Goal: Task Accomplishment & Management: Manage account settings

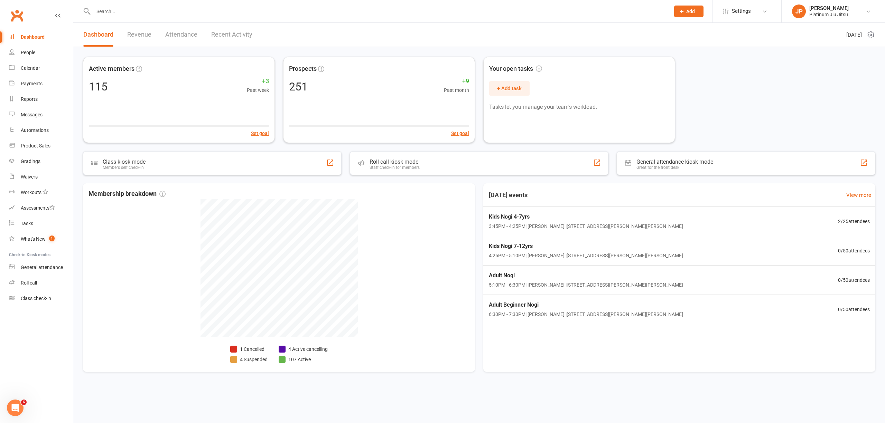
click at [76, 121] on div "Active members 115 +3 Past week Set goal Prospects 251 +9 Past month Set goal Y…" at bounding box center [478, 218] width 811 height 342
click at [32, 147] on div "Product Sales" at bounding box center [36, 146] width 30 height 6
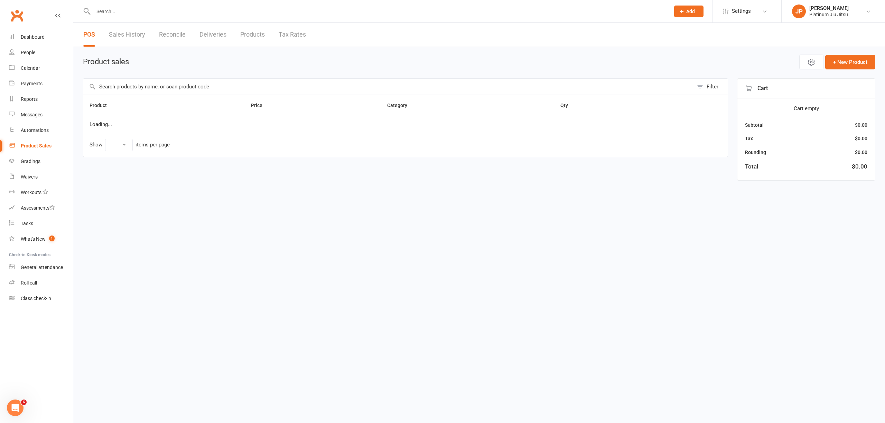
select select "10"
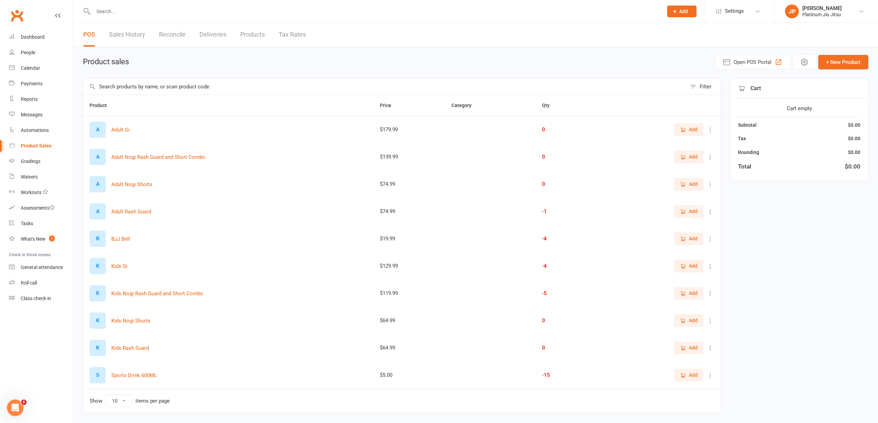
click at [690, 321] on span "Add" at bounding box center [693, 321] width 9 height 8
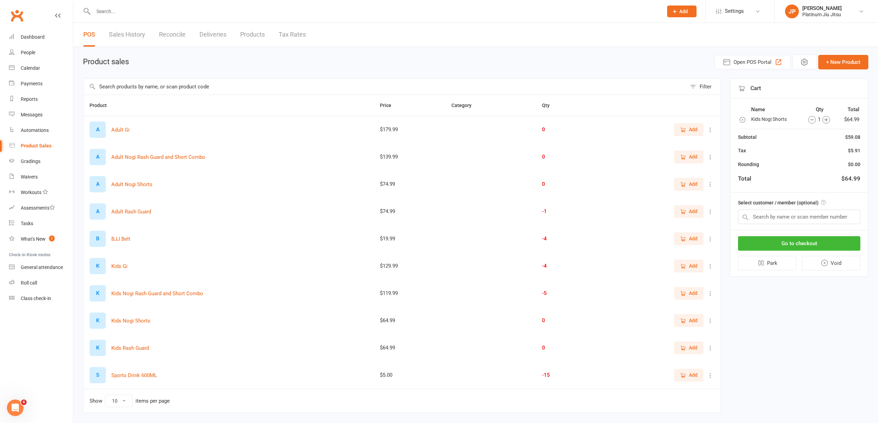
click at [689, 270] on span "Add" at bounding box center [693, 266] width 9 height 8
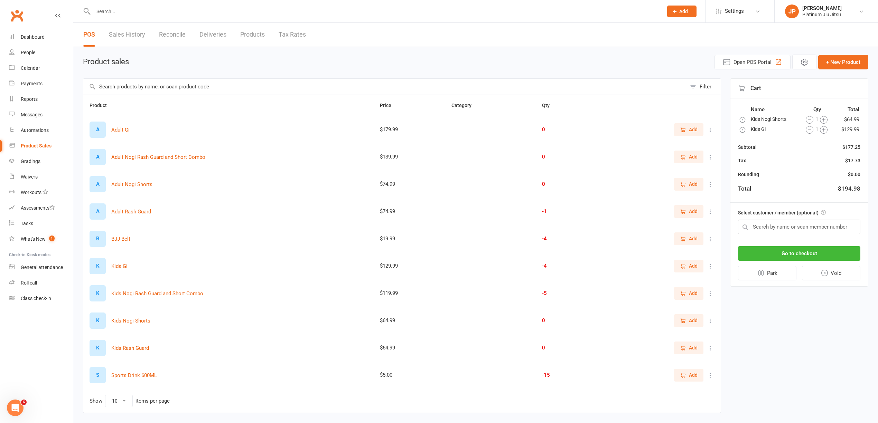
click at [688, 242] on span "Add" at bounding box center [689, 239] width 18 height 8
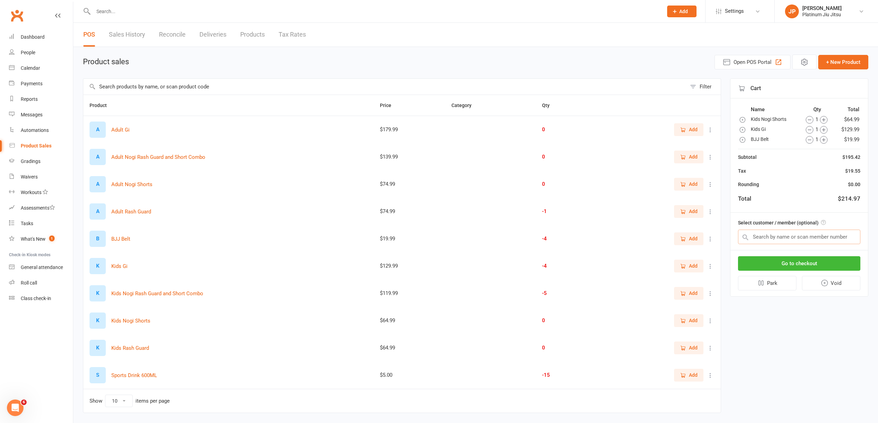
click at [757, 236] on input "text" at bounding box center [799, 237] width 122 height 15
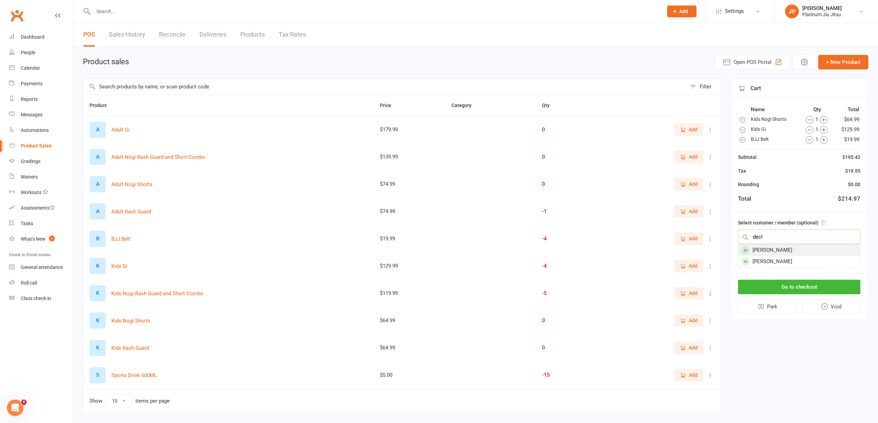
type input "decl"
click at [783, 252] on div "[PERSON_NAME]" at bounding box center [799, 250] width 122 height 11
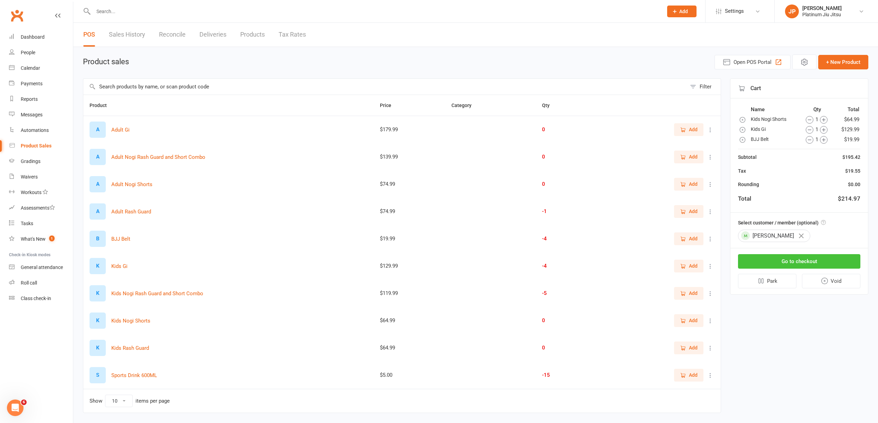
click at [789, 263] on button "Go to checkout" at bounding box center [799, 261] width 122 height 15
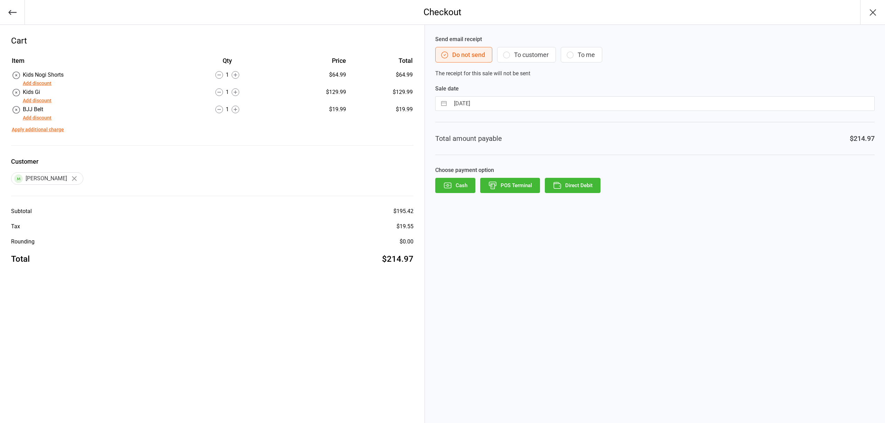
click at [531, 56] on button "To customer" at bounding box center [526, 55] width 59 height 16
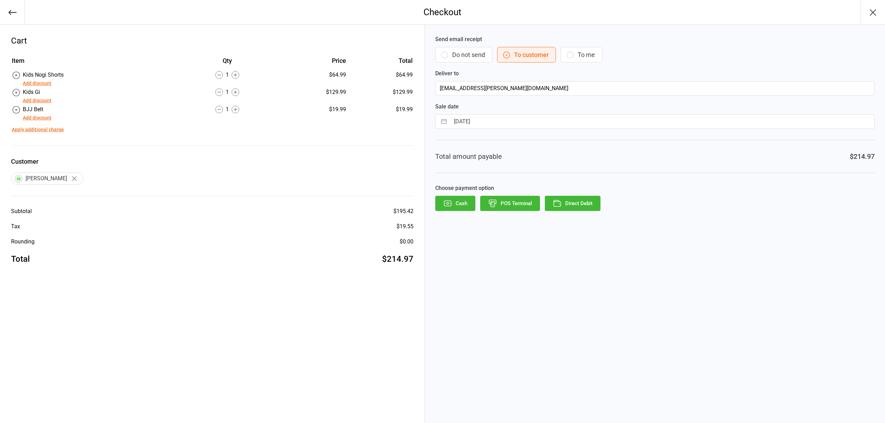
click at [578, 203] on button "Direct Debit" at bounding box center [573, 203] width 56 height 15
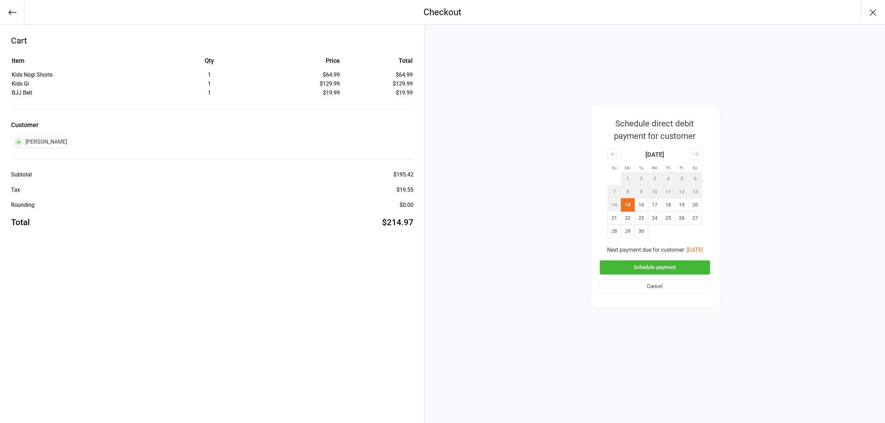
click at [659, 266] on button "Schedule payment" at bounding box center [655, 268] width 110 height 14
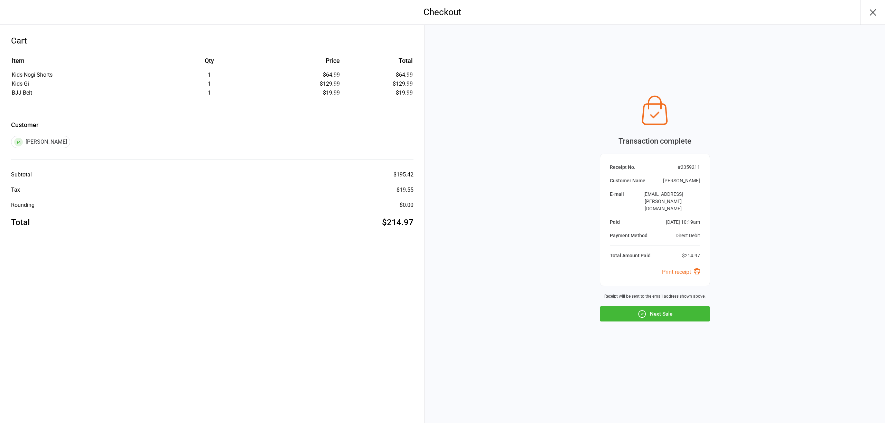
click at [874, 14] on icon "button" at bounding box center [872, 12] width 11 height 11
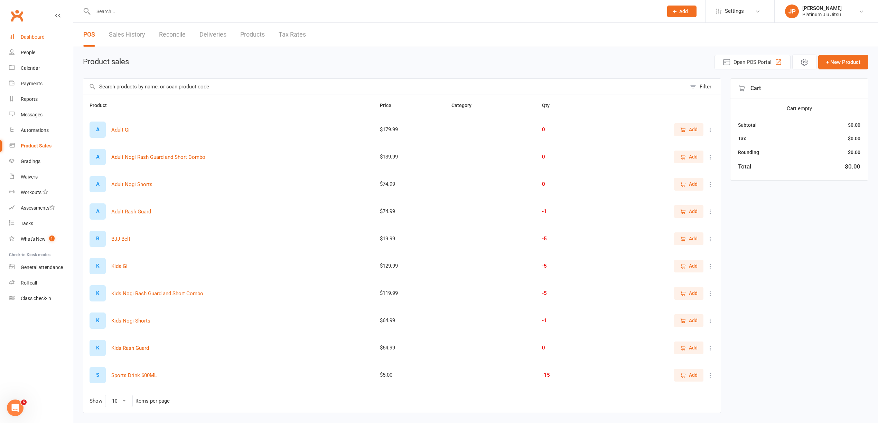
click at [35, 35] on div "Dashboard" at bounding box center [33, 37] width 24 height 6
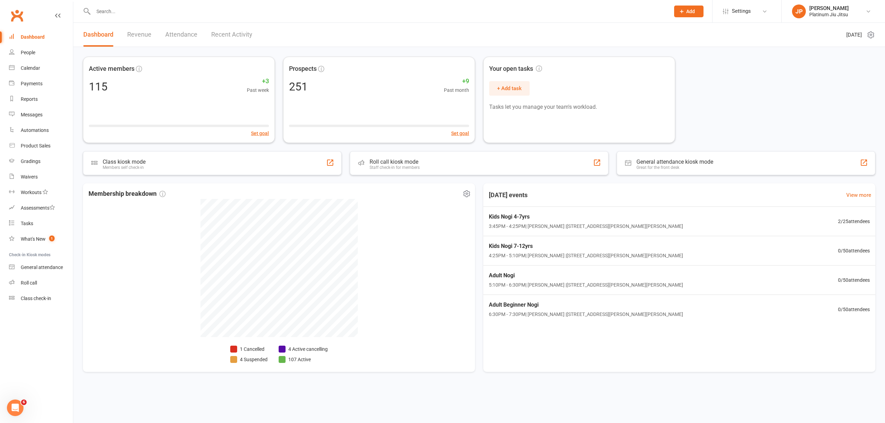
click at [297, 360] on li "107 Active" at bounding box center [303, 360] width 49 height 8
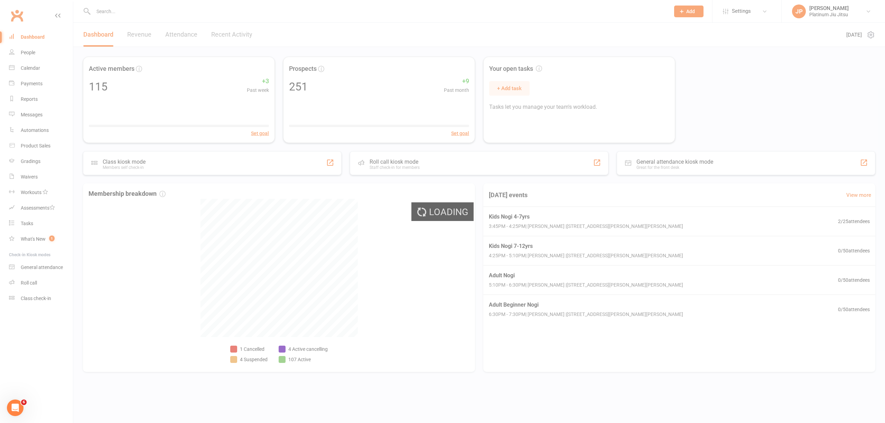
select select "no_trial"
select select "100"
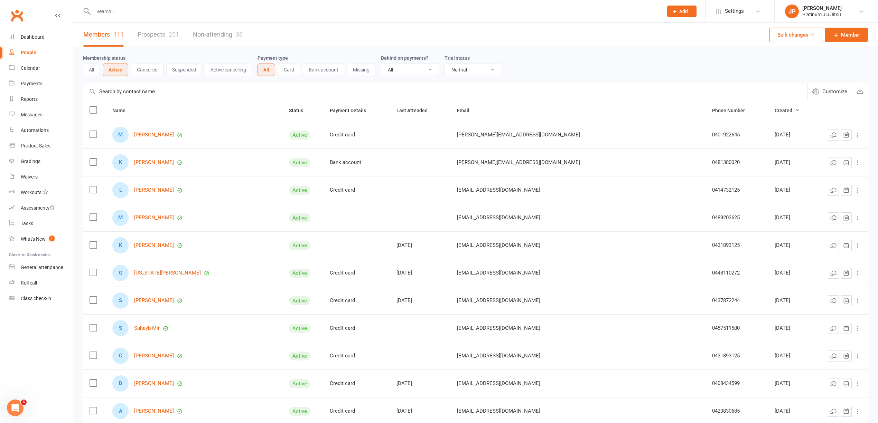
click at [121, 13] on input "text" at bounding box center [374, 12] width 567 height 10
type input "n"
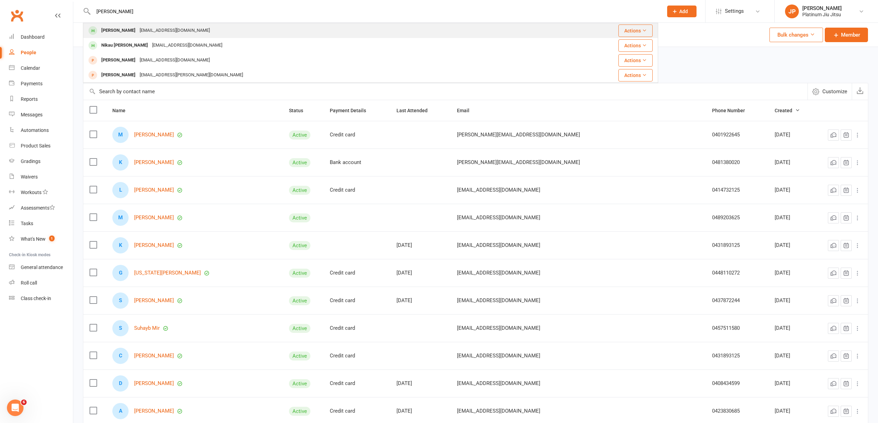
type input "beck"
click at [150, 34] on div "lanidavis123@gmail.com" at bounding box center [175, 31] width 74 height 10
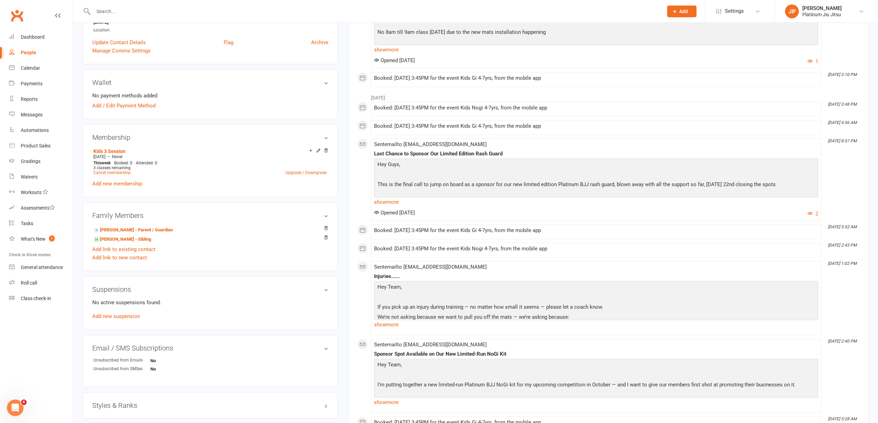
scroll to position [184, 0]
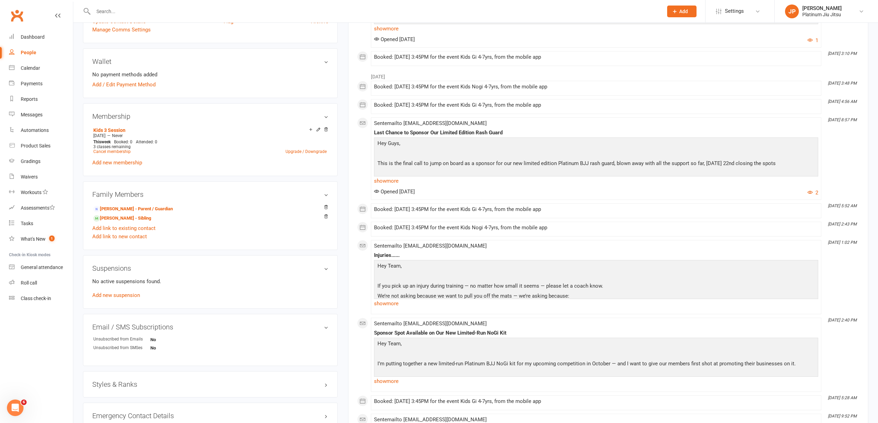
click at [118, 300] on div "No active suspensions found. Add new suspension" at bounding box center [210, 288] width 236 height 22
click at [120, 299] on link "Add new suspension" at bounding box center [116, 295] width 48 height 6
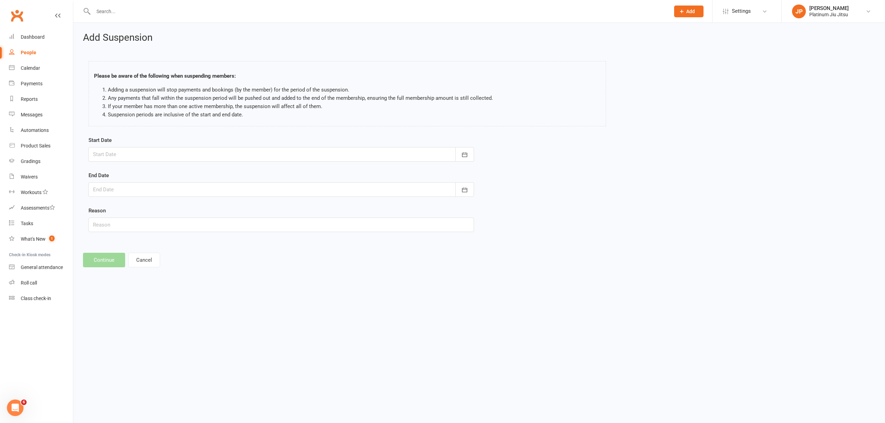
click at [125, 159] on div at bounding box center [280, 154] width 385 height 15
click at [133, 224] on span "15" at bounding box center [132, 225] width 6 height 6
type input "[DATE]"
click at [122, 195] on div at bounding box center [280, 189] width 385 height 15
click at [206, 207] on icon "button" at bounding box center [208, 208] width 5 height 6
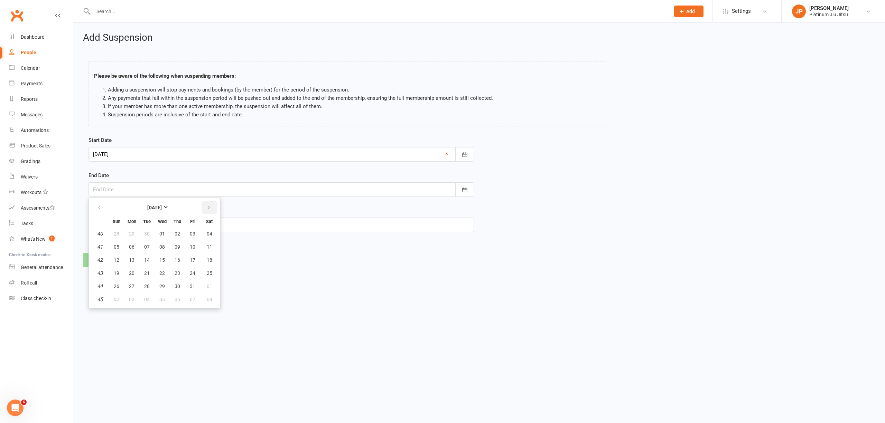
click at [206, 207] on icon "button" at bounding box center [208, 208] width 5 height 6
click at [131, 233] on span "01" at bounding box center [132, 234] width 6 height 6
type input "01 Dec 2025"
click at [102, 262] on button "Continue" at bounding box center [104, 260] width 42 height 15
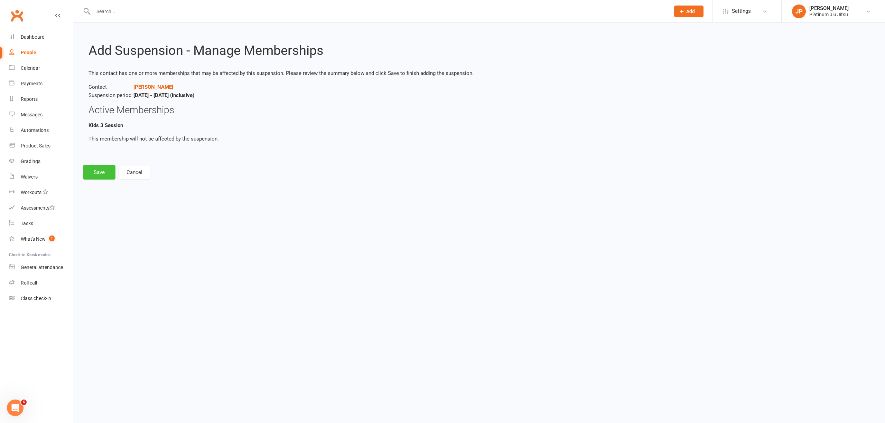
click at [94, 172] on button "Save" at bounding box center [99, 172] width 32 height 15
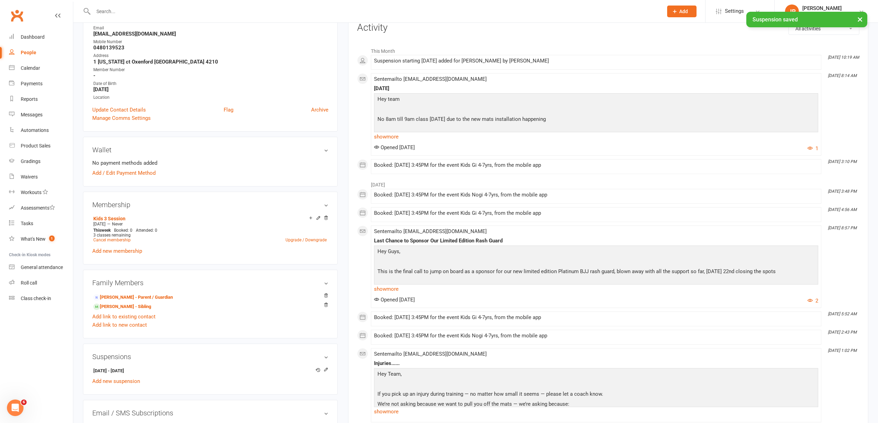
scroll to position [138, 0]
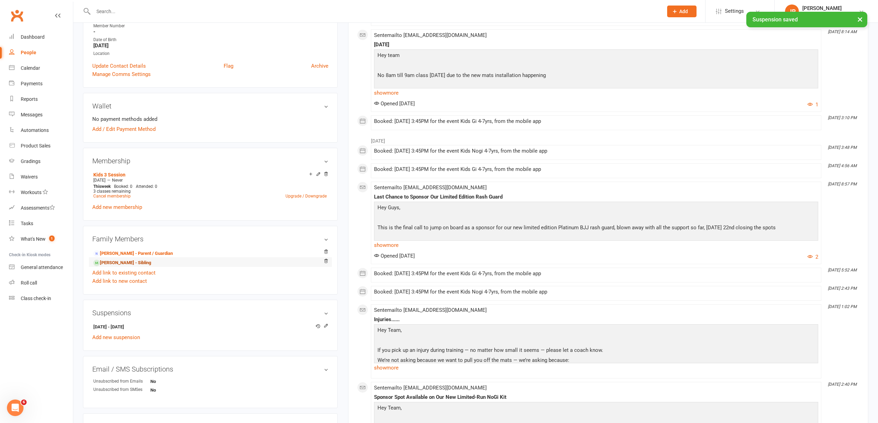
click at [118, 261] on link "Nikau Beck - Sibling" at bounding box center [122, 263] width 58 height 7
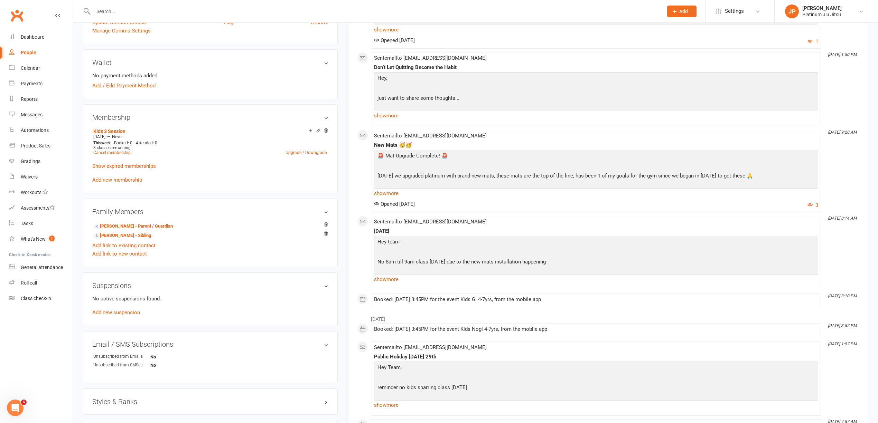
scroll to position [184, 0]
click at [116, 314] on link "Add new suspension" at bounding box center [116, 312] width 48 height 6
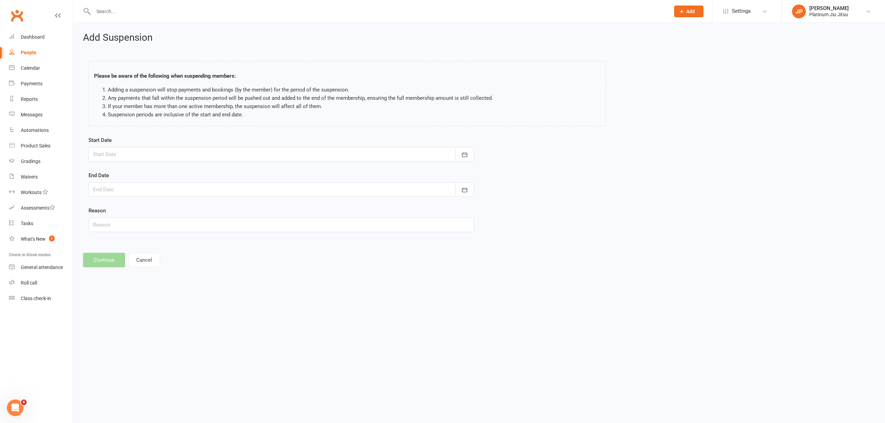
click at [116, 159] on div at bounding box center [280, 154] width 385 height 15
click at [133, 226] on span "15" at bounding box center [132, 225] width 6 height 6
type input "[DATE]"
click at [120, 191] on div at bounding box center [280, 189] width 385 height 15
click at [202, 208] on button "button" at bounding box center [209, 207] width 15 height 12
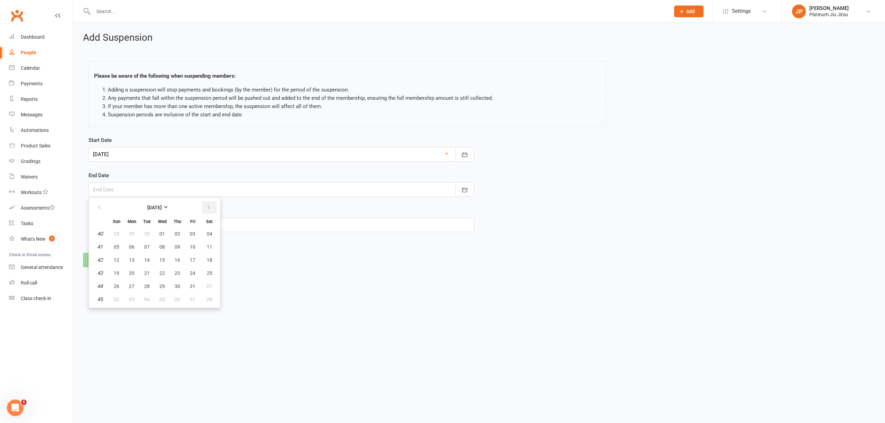
click at [202, 208] on button "button" at bounding box center [209, 207] width 15 height 12
click at [133, 235] on span "01" at bounding box center [132, 234] width 6 height 6
type input "01 Dec 2025"
click at [103, 263] on button "Continue" at bounding box center [104, 260] width 42 height 15
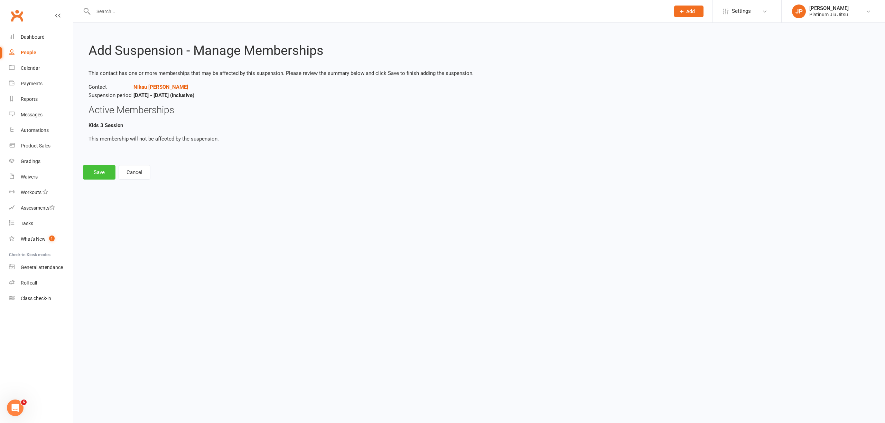
click at [101, 177] on button "Save" at bounding box center [99, 172] width 32 height 15
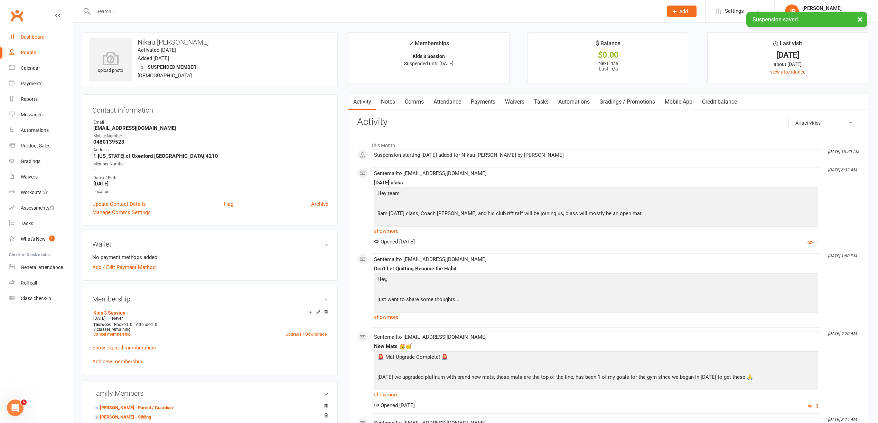
click at [37, 40] on link "Dashboard" at bounding box center [41, 37] width 64 height 16
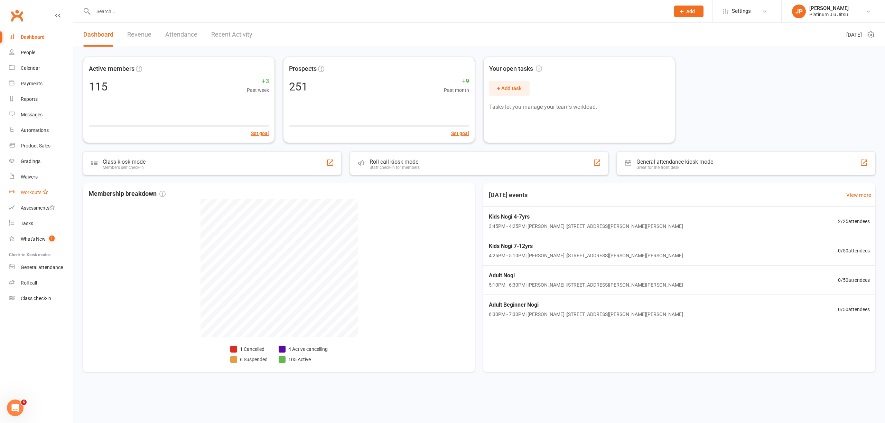
click at [28, 192] on div "Workouts" at bounding box center [31, 193] width 21 height 6
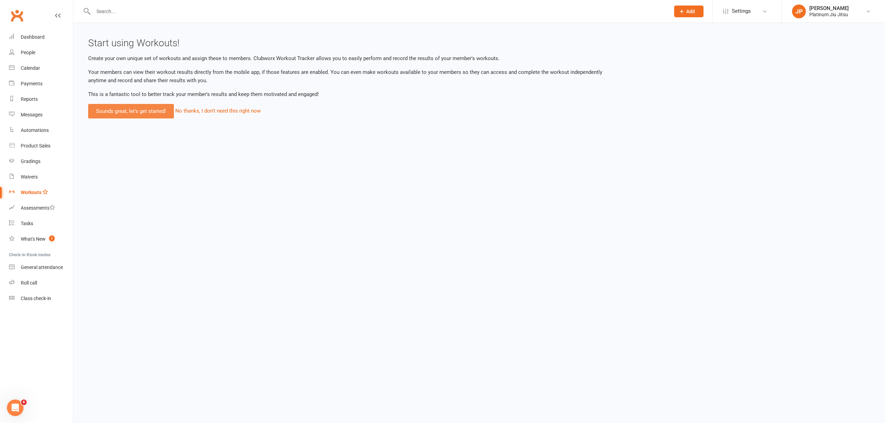
click at [140, 114] on link "Sounds great, let's get started!" at bounding box center [131, 111] width 86 height 15
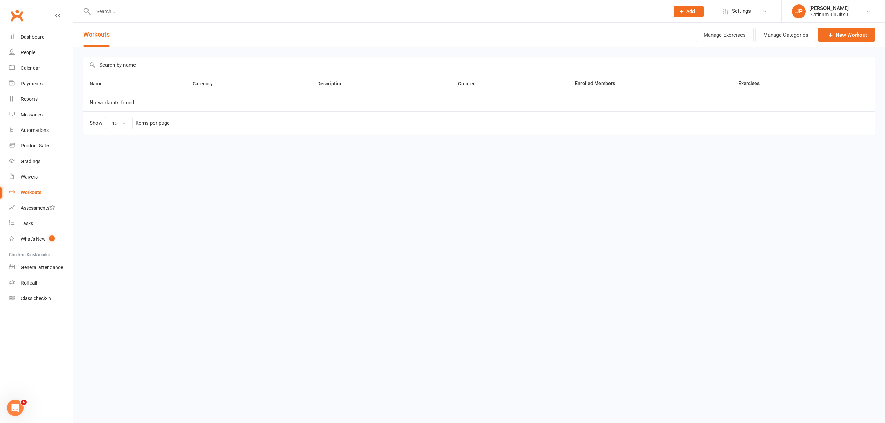
click at [252, 53] on div "Name Category Description Created Enrolled Members Exercises No workouts found …" at bounding box center [478, 101] width 811 height 108
click at [851, 39] on link "New Workout" at bounding box center [846, 35] width 57 height 15
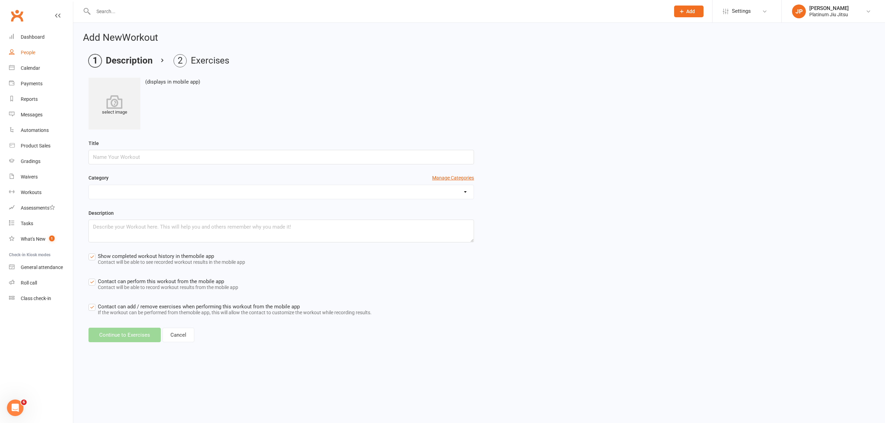
click at [28, 49] on link "People" at bounding box center [41, 53] width 64 height 16
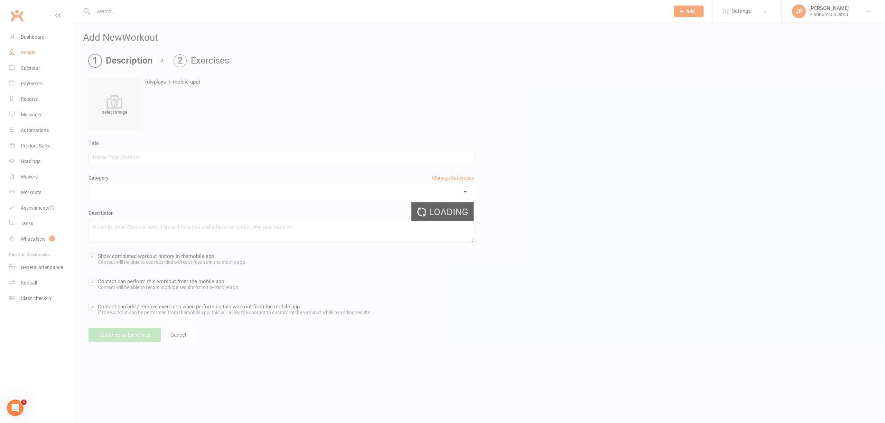
select select "100"
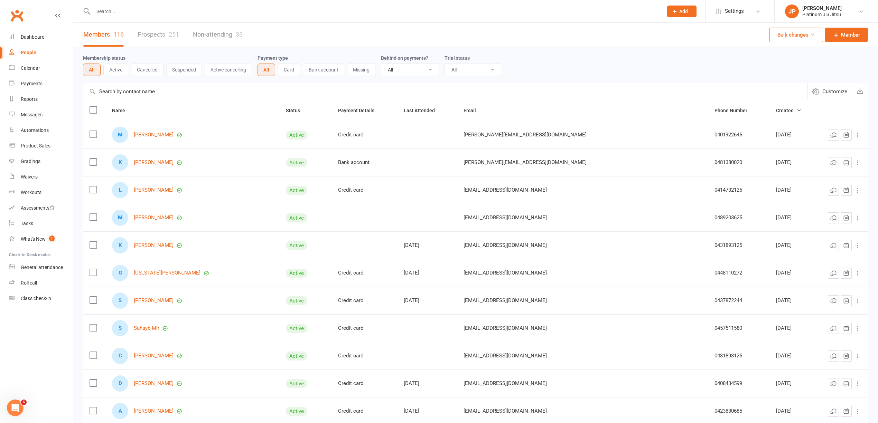
click at [150, 34] on link "Prospects 251" at bounding box center [158, 35] width 41 height 24
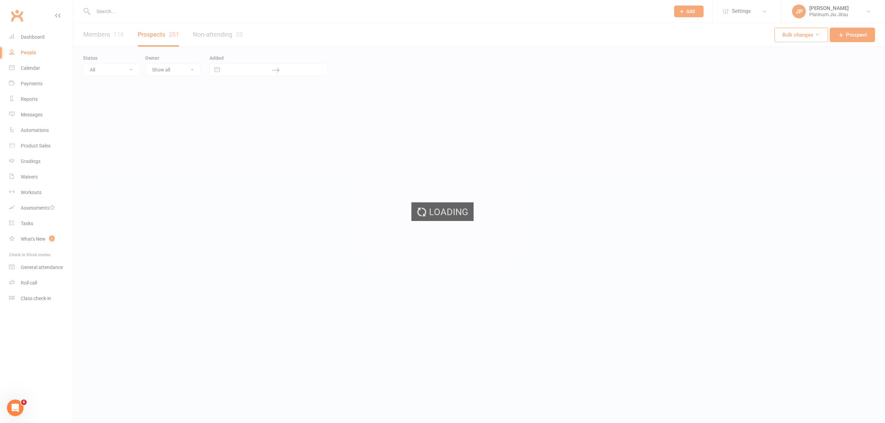
select select "100"
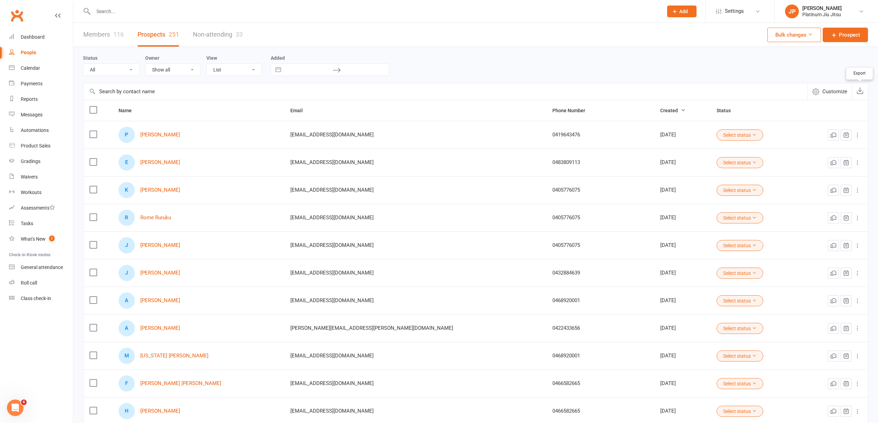
click at [857, 91] on icon "button" at bounding box center [859, 90] width 7 height 7
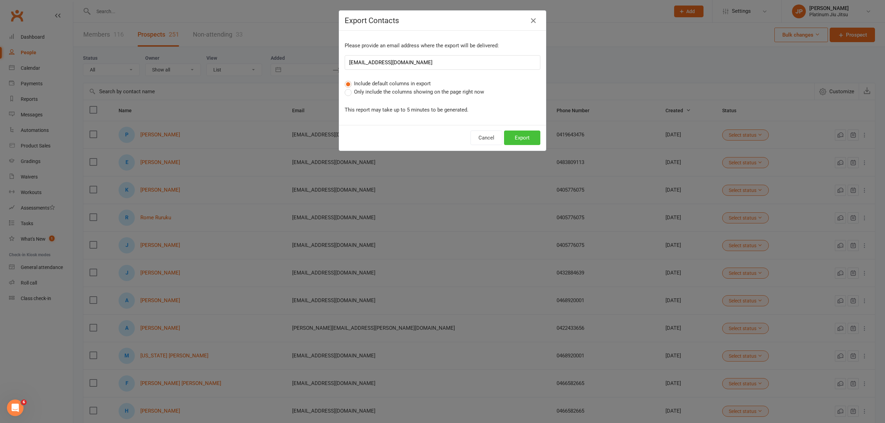
click at [517, 138] on button "Export" at bounding box center [522, 138] width 36 height 15
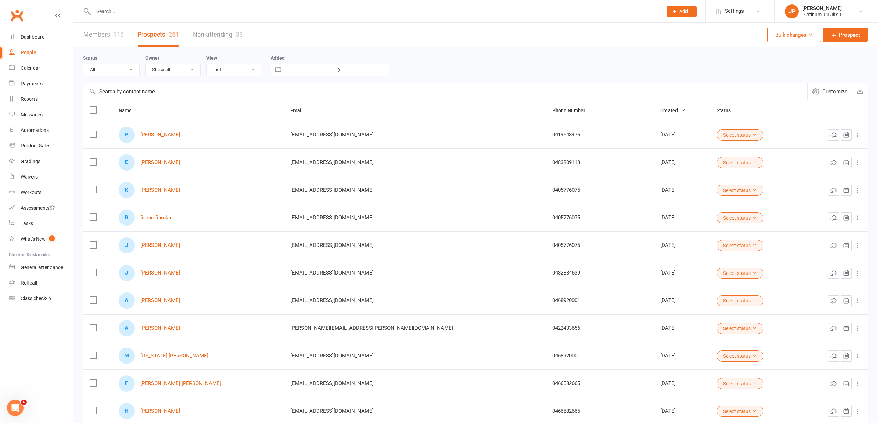
click at [31, 50] on div "People" at bounding box center [29, 53] width 16 height 6
click at [168, 36] on link "Prospects 251" at bounding box center [158, 35] width 41 height 24
click at [812, 37] on icon at bounding box center [810, 34] width 5 height 5
click at [716, 65] on div "Status All (No status set) (Invalid status) Initial Contact Follow-up Call Foll…" at bounding box center [475, 65] width 785 height 22
click at [813, 34] on button "Bulk changes" at bounding box center [794, 35] width 54 height 15
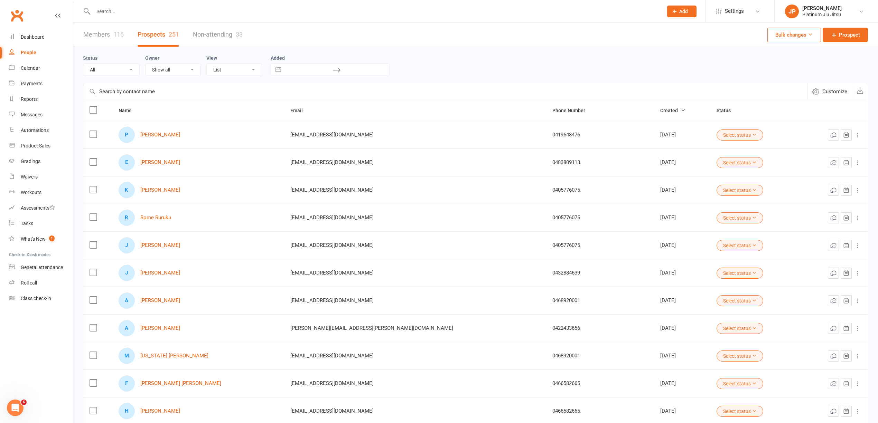
drag, startPoint x: 706, startPoint y: 56, endPoint x: 730, endPoint y: 23, distance: 40.1
click at [707, 56] on div "Status All (No status set) (Invalid status) Initial Contact Follow-up Call Foll…" at bounding box center [475, 65] width 785 height 22
click at [733, 18] on span "Settings" at bounding box center [734, 11] width 19 height 16
click at [734, 143] on link "Bulk Imports" at bounding box center [739, 144] width 69 height 16
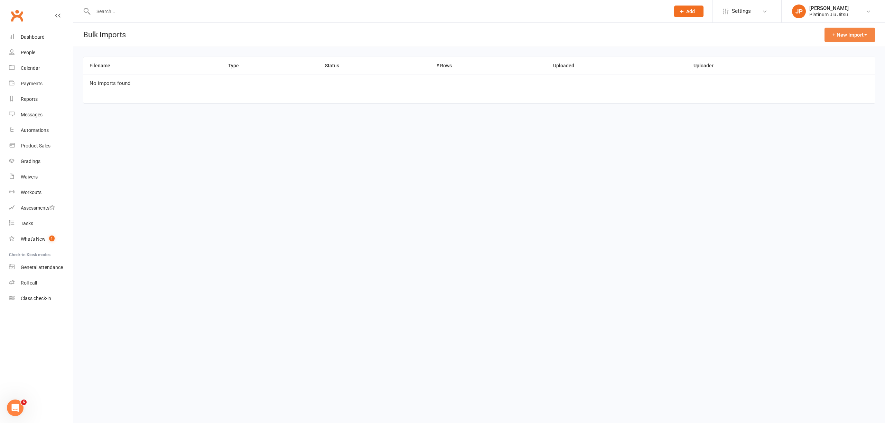
click at [849, 37] on button "+ New Import" at bounding box center [849, 35] width 50 height 15
click at [838, 50] on link "Contacts" at bounding box center [840, 52] width 68 height 14
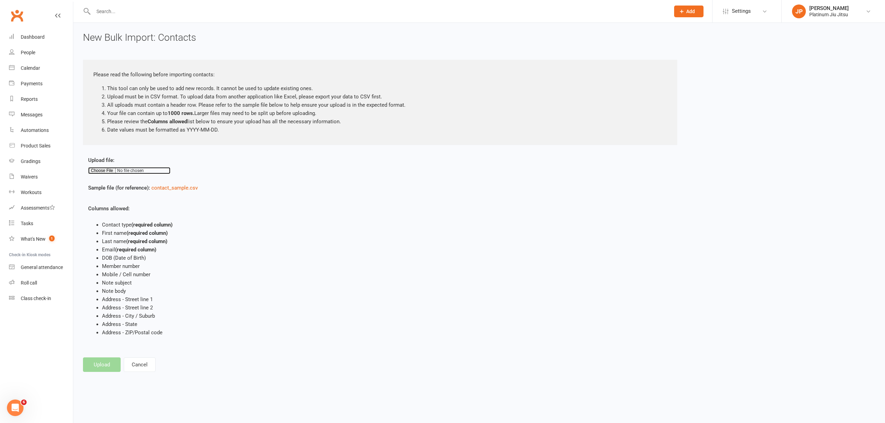
click at [104, 169] on input "file" at bounding box center [129, 170] width 82 height 7
type input "C:\fakepath\new merged leads.csv"
click at [102, 367] on button "Upload" at bounding box center [102, 365] width 38 height 15
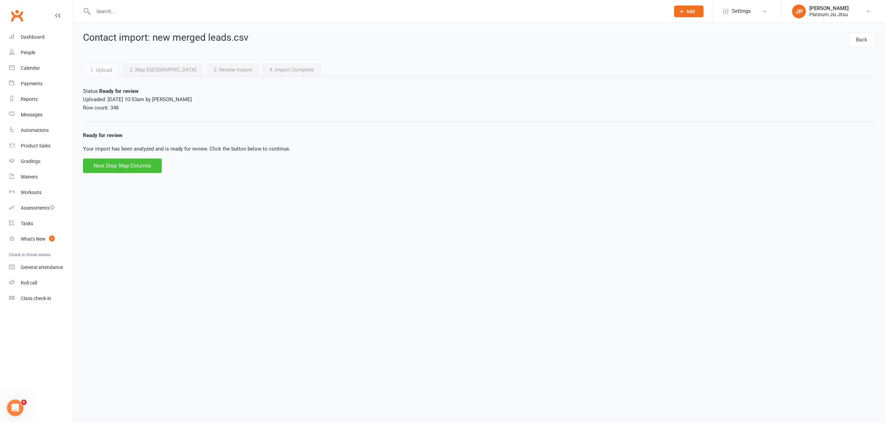
click at [129, 162] on button "Next Step: Map Columns" at bounding box center [122, 166] width 79 height 15
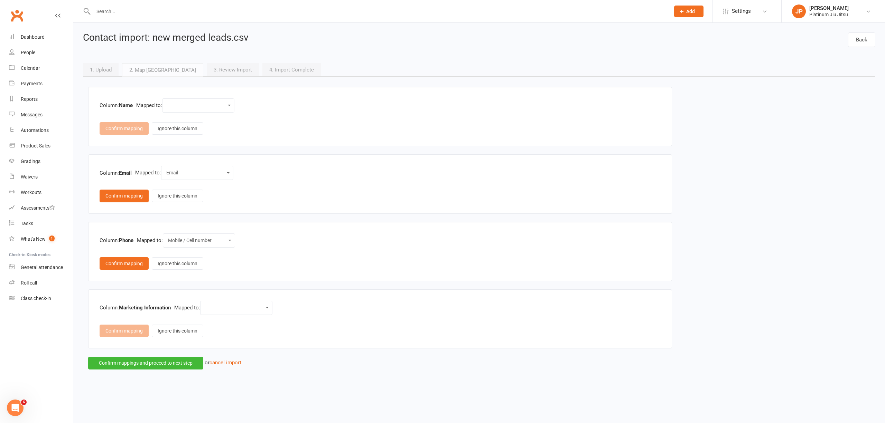
click at [213, 109] on select "Contact type First name Last name Email DOB (Date of Birth) Member number Mobil…" at bounding box center [198, 106] width 63 height 8
select select "1"
click at [169, 102] on select "Contact type First name Last name Email DOB (Date of Birth) Member number Mobil…" at bounding box center [198, 106] width 63 height 8
click at [129, 368] on button "Confirm mappings and proceed to next step" at bounding box center [145, 363] width 115 height 12
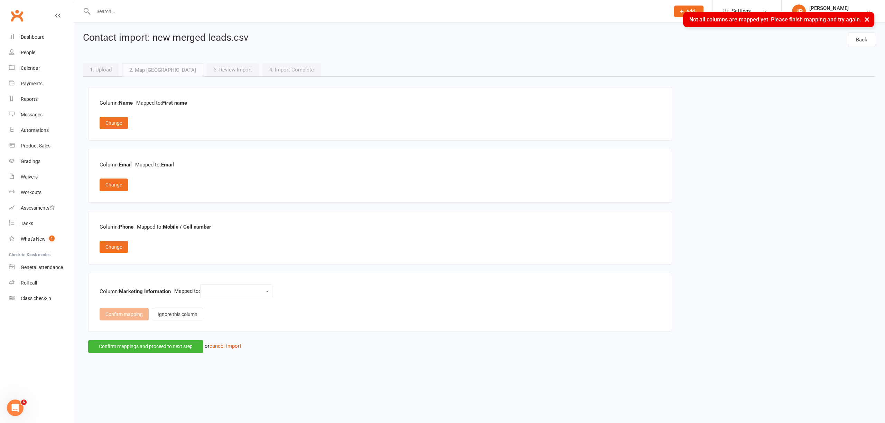
click at [234, 295] on select "Contact type First name Last name Email DOB (Date of Birth) Member number Mobil…" at bounding box center [236, 292] width 63 height 8
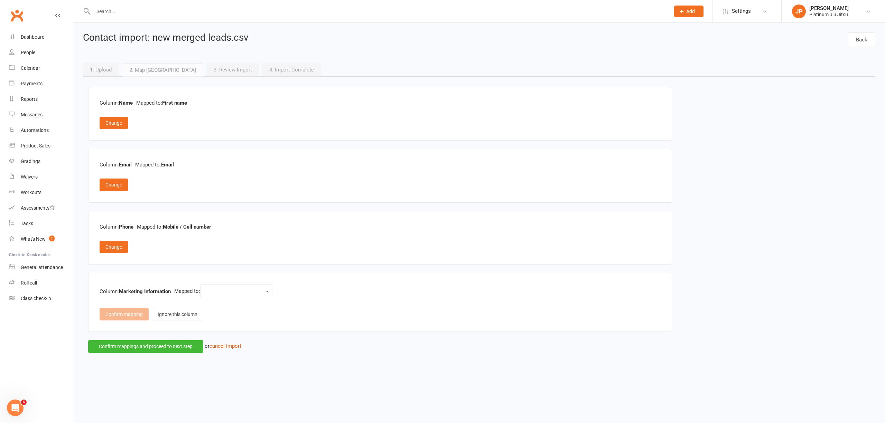
select select "14"
click at [208, 289] on select "Contact type First name Last name Email DOB (Date of Birth) Member number Mobil…" at bounding box center [236, 292] width 63 height 8
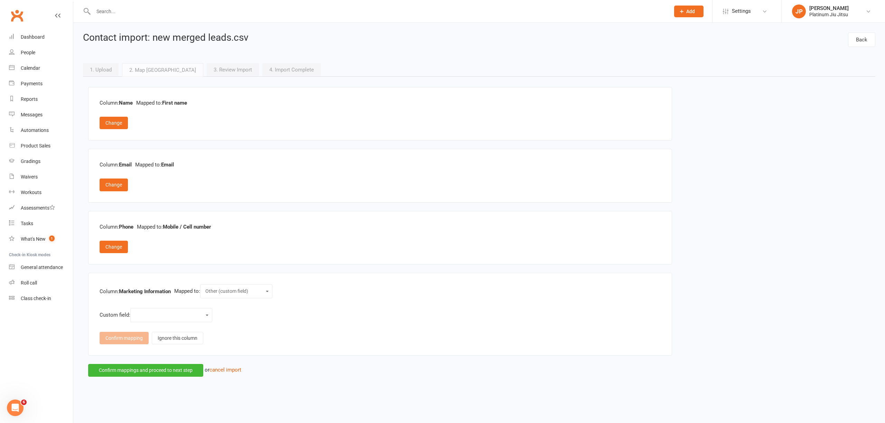
click at [169, 319] on select "Weight Height Body Fat Percentage Arm Measurement Chest Legs Waist Name Name Re…" at bounding box center [171, 315] width 73 height 8
select select "22"
click at [136, 313] on select "Weight Height Body Fat Percentage Arm Measurement Chest Legs Waist Name Name Re…" at bounding box center [171, 315] width 73 height 8
click at [152, 374] on button "Confirm mappings and proceed to next step" at bounding box center [145, 370] width 115 height 12
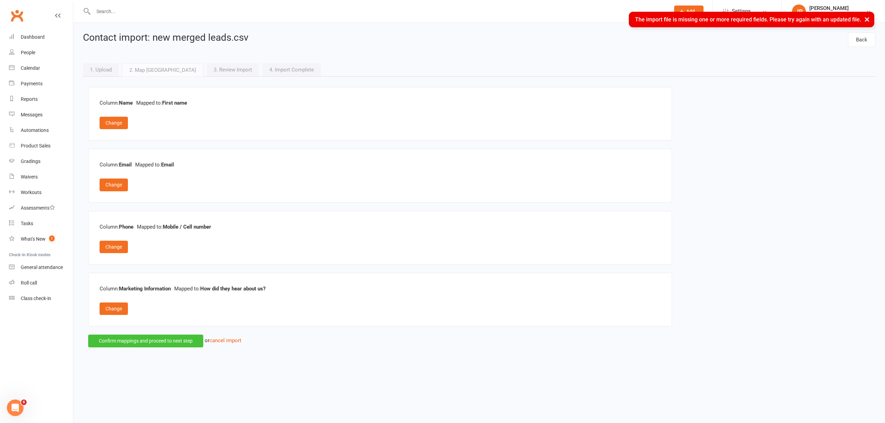
click at [160, 347] on button "Confirm mappings and proceed to next step" at bounding box center [145, 341] width 115 height 12
click at [115, 313] on button "Change" at bounding box center [114, 309] width 28 height 12
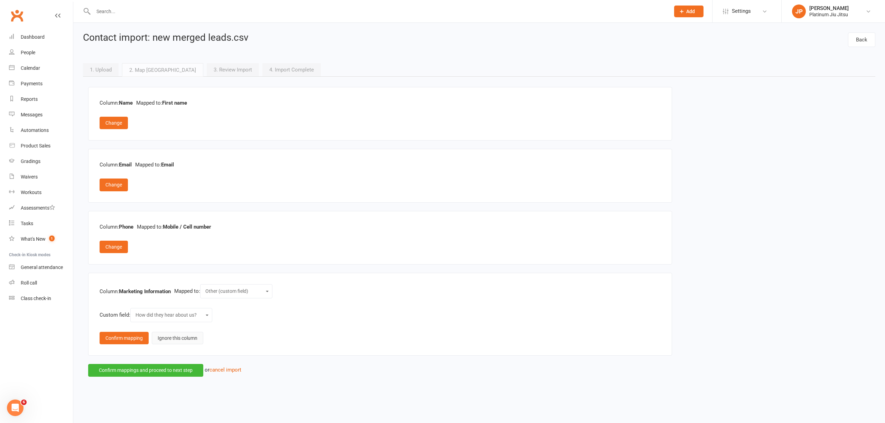
click at [176, 337] on button "Ignore this column" at bounding box center [177, 338] width 51 height 12
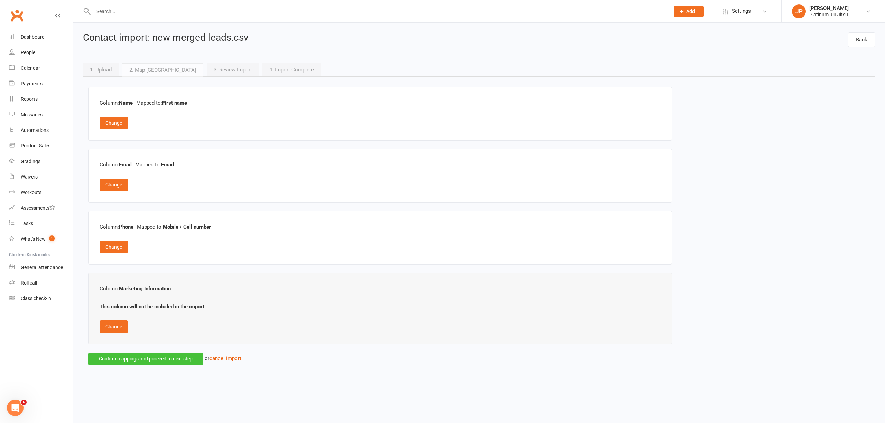
click at [151, 360] on button "Confirm mappings and proceed to next step" at bounding box center [145, 359] width 115 height 12
click at [116, 247] on button "Change" at bounding box center [114, 247] width 28 height 12
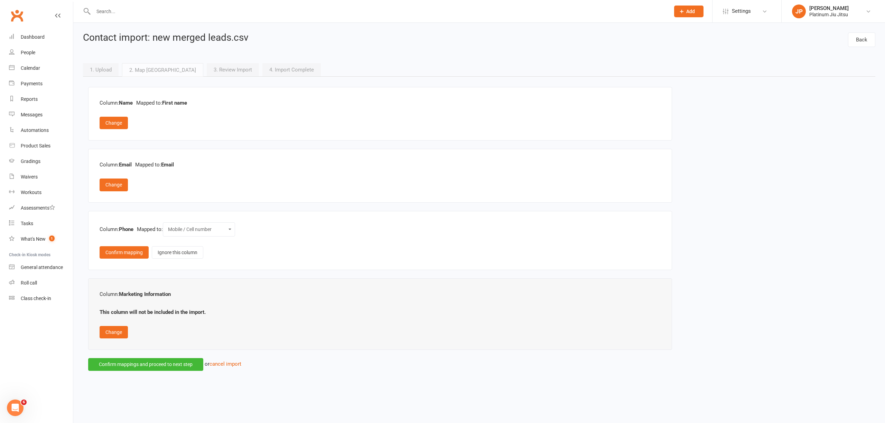
click at [191, 230] on select "Contact type First name Last name Email DOB (Date of Birth) Member number Mobil…" at bounding box center [198, 230] width 63 height 8
click at [170, 227] on select "Contact type First name Last name Email DOB (Date of Birth) Member number Mobil…" at bounding box center [198, 230] width 63 height 8
click at [122, 256] on button "Confirm mapping" at bounding box center [124, 252] width 49 height 12
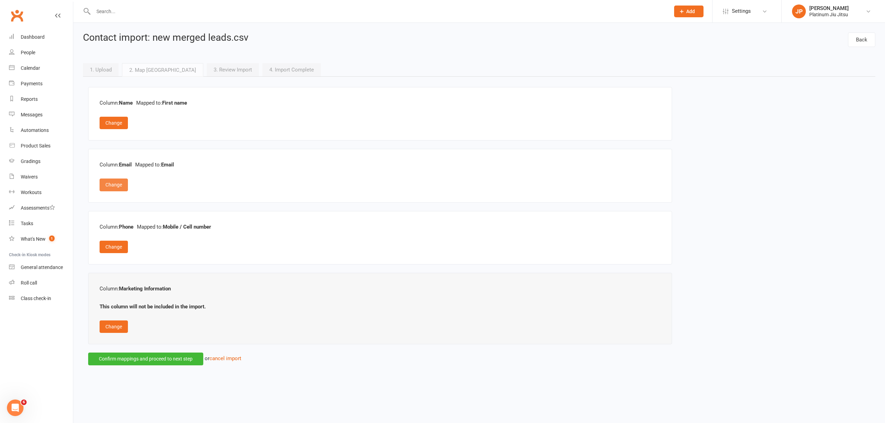
click at [123, 184] on button "Change" at bounding box center [114, 185] width 28 height 12
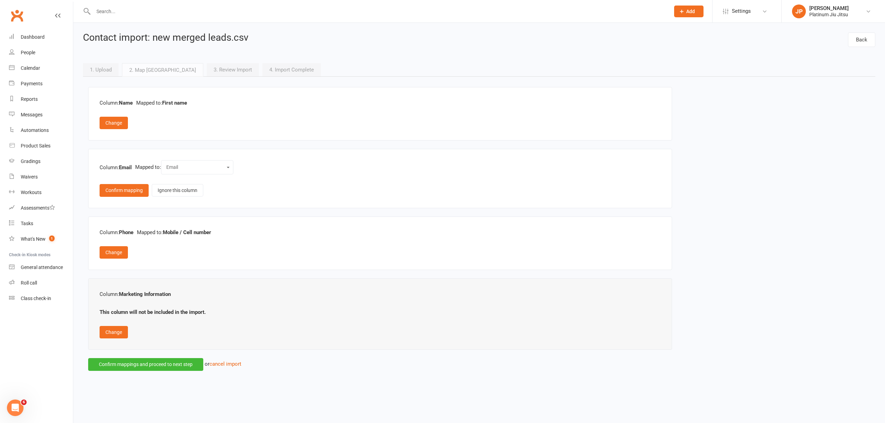
click at [191, 171] on select "Contact type First name Last name Email DOB (Date of Birth) Member number Mobil…" at bounding box center [197, 167] width 63 height 8
click at [168, 164] on select "Contact type First name Last name Email DOB (Date of Birth) Member number Mobil…" at bounding box center [197, 167] width 63 height 8
click at [128, 193] on button "Confirm mapping" at bounding box center [124, 190] width 49 height 12
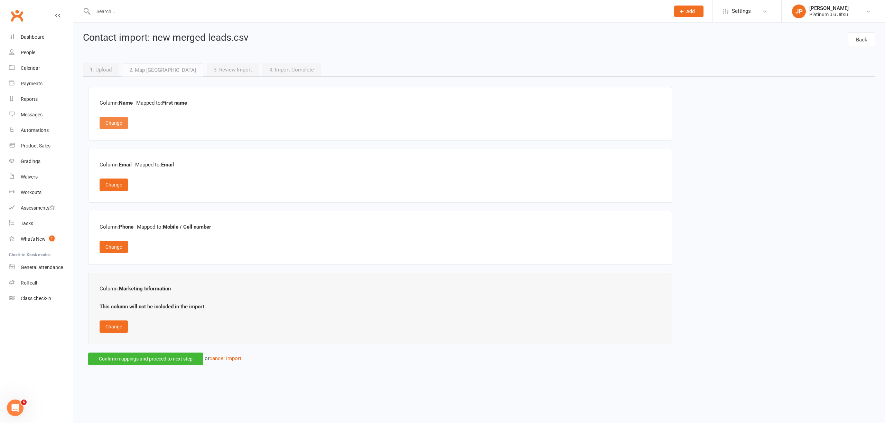
click at [114, 125] on button "Change" at bounding box center [114, 123] width 28 height 12
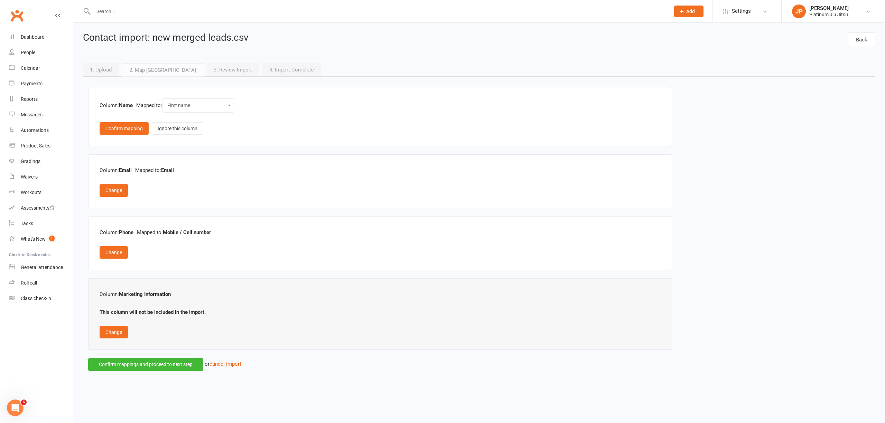
click at [197, 105] on select "Contact type First name Last name Email DOB (Date of Birth) Member number Mobil…" at bounding box center [198, 106] width 63 height 8
click at [169, 102] on select "Contact type First name Last name Email DOB (Date of Birth) Member number Mobil…" at bounding box center [198, 106] width 63 height 8
click at [117, 128] on button "Confirm mapping" at bounding box center [124, 128] width 49 height 12
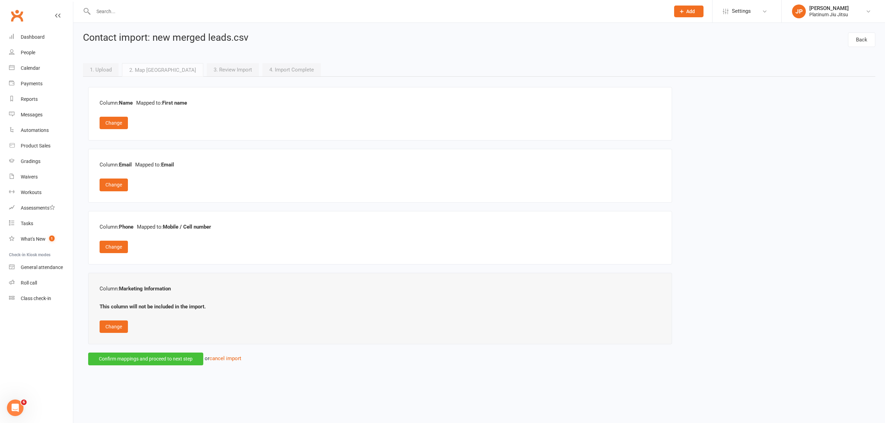
click at [151, 364] on button "Confirm mappings and proceed to next step" at bounding box center [145, 359] width 115 height 12
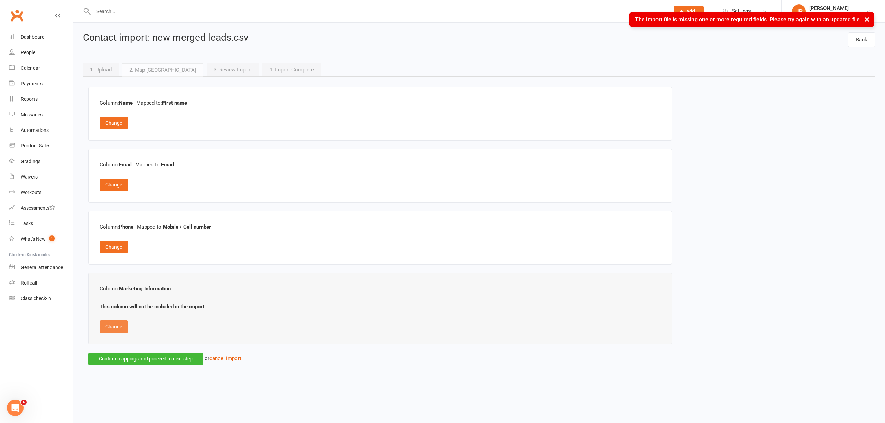
click at [114, 326] on button "Change" at bounding box center [114, 327] width 28 height 12
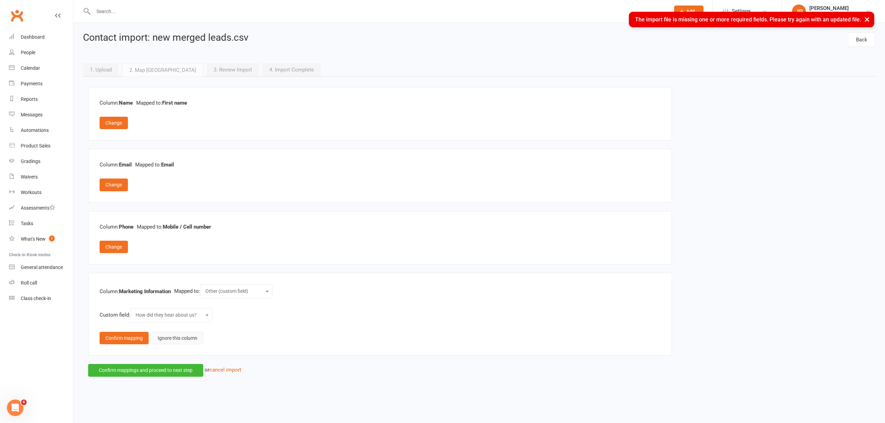
click at [178, 339] on button "Ignore this column" at bounding box center [177, 338] width 51 height 12
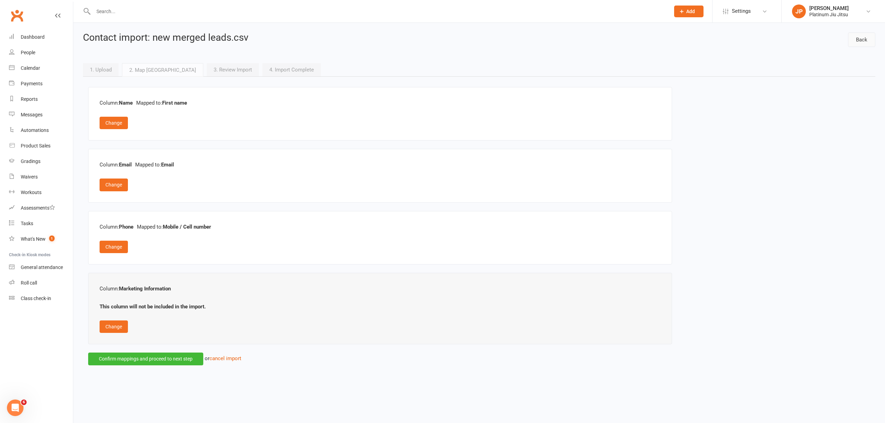
click at [863, 39] on link "Back" at bounding box center [861, 39] width 27 height 15
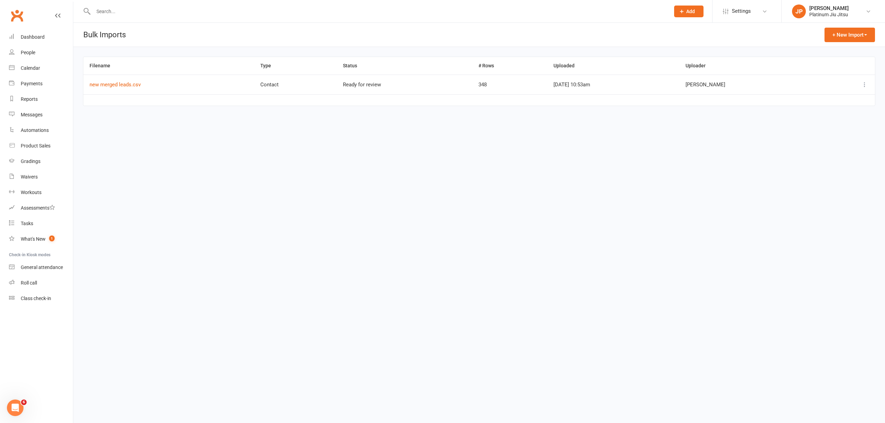
click at [864, 85] on icon at bounding box center [864, 84] width 7 height 7
click at [830, 125] on link "Remove" at bounding box center [834, 126] width 68 height 14
click at [859, 39] on button "+ New Import" at bounding box center [849, 35] width 50 height 15
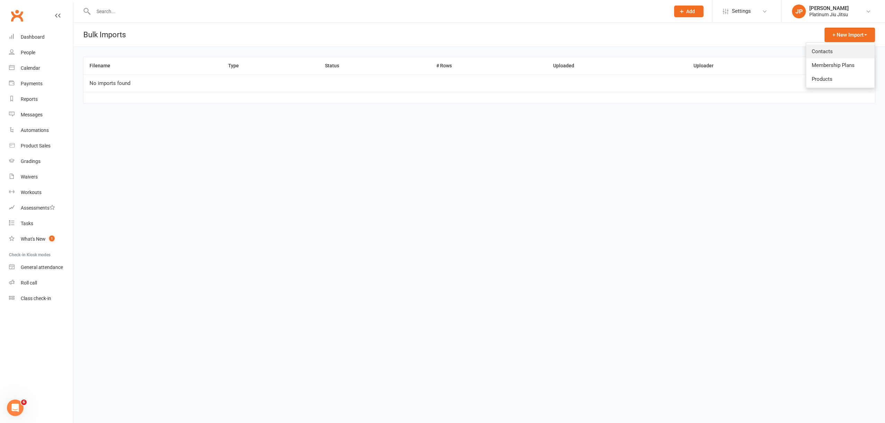
click at [840, 53] on link "Contacts" at bounding box center [840, 52] width 68 height 14
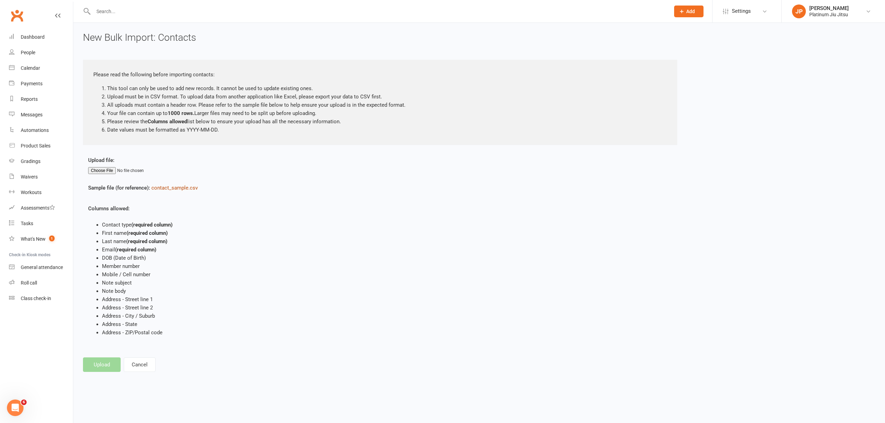
click at [169, 188] on link "contact_sample.csv" at bounding box center [174, 188] width 46 height 6
click at [310, 271] on li "Mobile / Cell number" at bounding box center [321, 275] width 438 height 8
click at [98, 167] on input "file" at bounding box center [129, 170] width 82 height 7
type input "C:\fakepath\new merged leads.csv"
click at [100, 368] on button "Upload" at bounding box center [102, 365] width 38 height 15
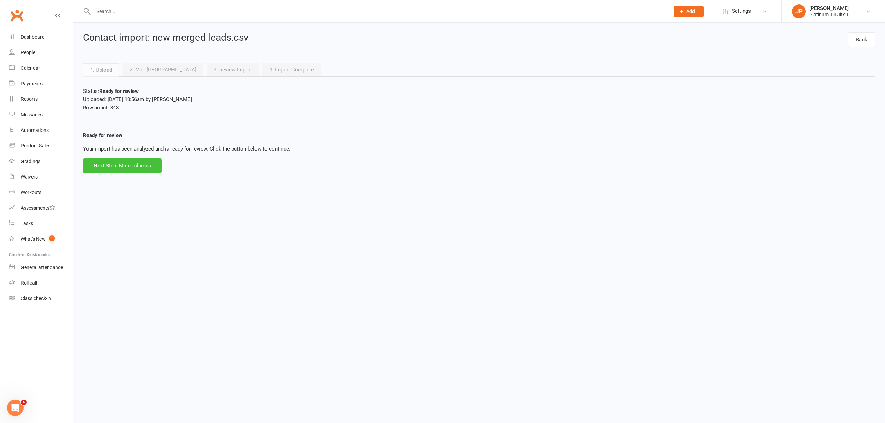
click at [119, 167] on button "Next Step: Map Columns" at bounding box center [122, 166] width 79 height 15
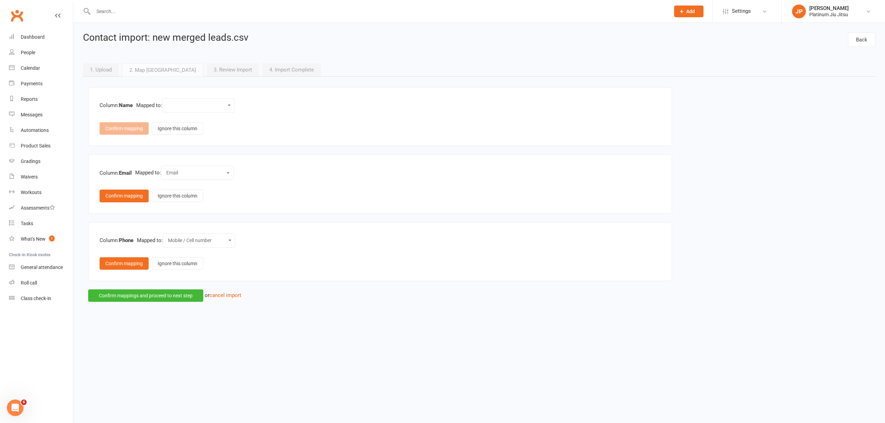
click at [207, 111] on div "Contact type First name Last name Email DOB (Date of Birth) Member number Mobil…" at bounding box center [198, 105] width 72 height 14
click at [214, 100] on div "Contact type First name Last name Email DOB (Date of Birth) Member number Mobil…" at bounding box center [198, 105] width 72 height 14
click at [230, 105] on select "Contact type First name Last name Email DOB (Date of Birth) Member number Mobil…" at bounding box center [198, 106] width 63 height 8
select select "1"
click at [169, 102] on select "Contact type First name Last name Email DOB (Date of Birth) Member number Mobil…" at bounding box center [198, 106] width 63 height 8
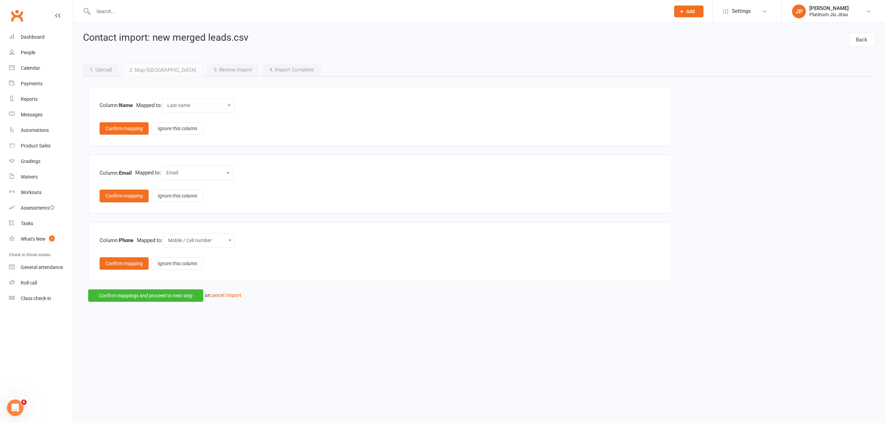
click at [205, 174] on select "Contact type First name Last name Email DOB (Date of Birth) Member number Mobil…" at bounding box center [197, 173] width 63 height 8
click at [168, 170] on select "Contact type First name Last name Email DOB (Date of Birth) Member number Mobil…" at bounding box center [197, 173] width 63 height 8
click at [212, 245] on select "Contact type First name Last name Email DOB (Date of Birth) Member number Mobil…" at bounding box center [198, 241] width 63 height 8
select select "5"
click at [170, 238] on select "Contact type First name Last name Email DOB (Date of Birth) Member number Mobil…" at bounding box center [198, 241] width 63 height 8
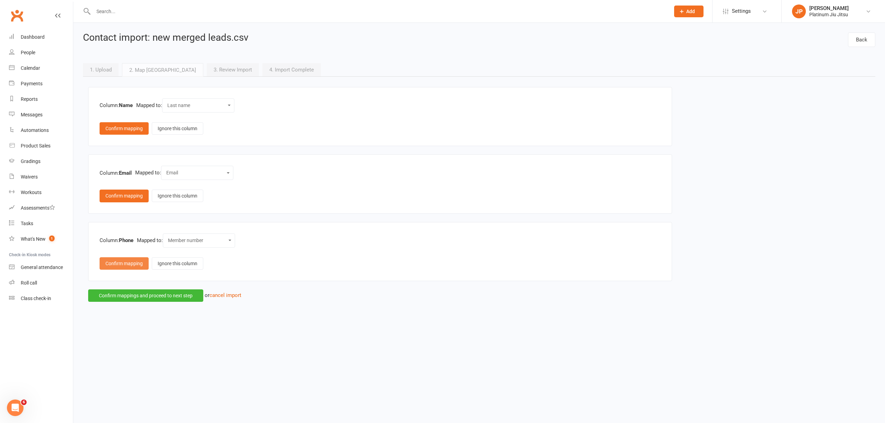
click at [120, 263] on button "Confirm mapping" at bounding box center [124, 263] width 49 height 12
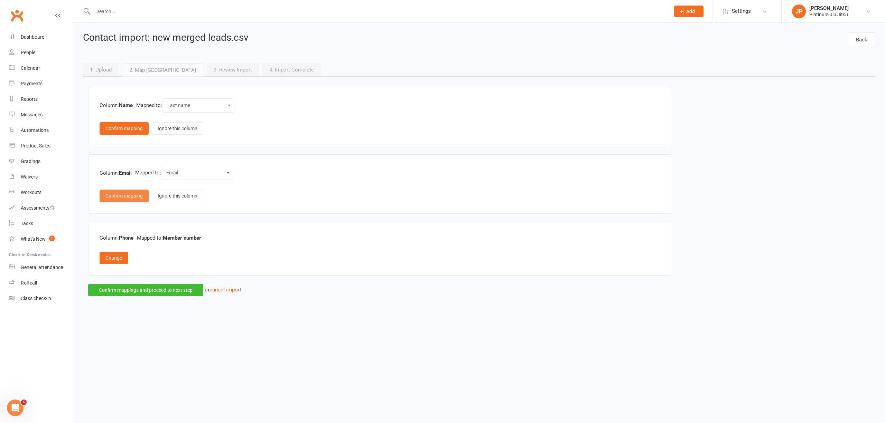
click at [126, 197] on button "Confirm mapping" at bounding box center [124, 196] width 49 height 12
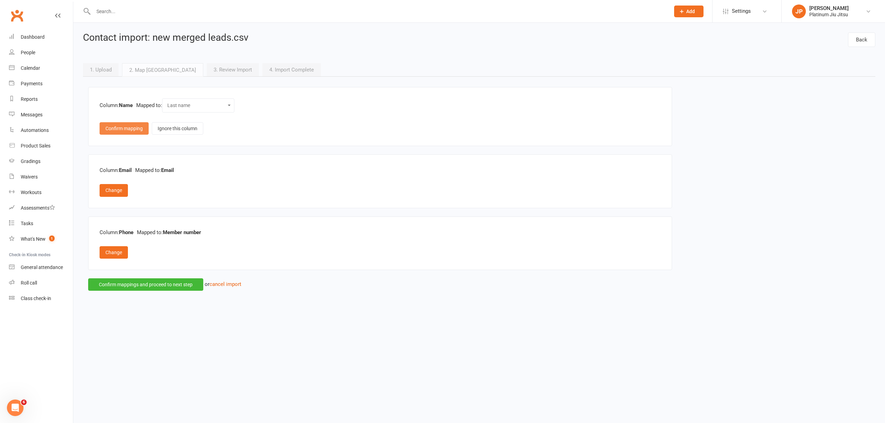
click at [125, 125] on button "Confirm mapping" at bounding box center [124, 128] width 49 height 12
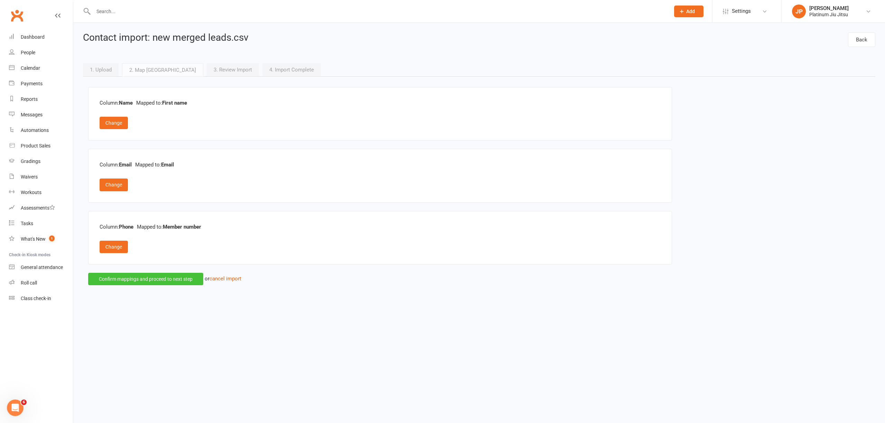
click at [144, 281] on button "Confirm mappings and proceed to next step" at bounding box center [145, 279] width 115 height 12
click at [151, 295] on html "Prospect Member Non-attending contact Class / event Appointment Grading event T…" at bounding box center [442, 147] width 885 height 295
click at [158, 281] on button "Confirm mappings and proceed to next step" at bounding box center [145, 279] width 115 height 12
click at [426, 295] on html "Prospect Member Non-attending contact Class / event Appointment Grading event T…" at bounding box center [442, 147] width 885 height 295
click at [154, 280] on button "Confirm mappings and proceed to next step" at bounding box center [145, 279] width 115 height 12
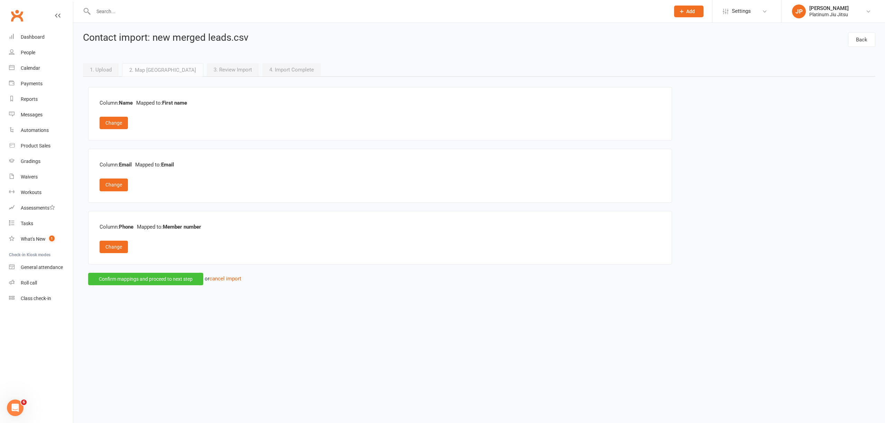
click at [147, 281] on button "Confirm mappings and proceed to next step" at bounding box center [145, 279] width 115 height 12
click at [36, 48] on link "People" at bounding box center [41, 53] width 64 height 16
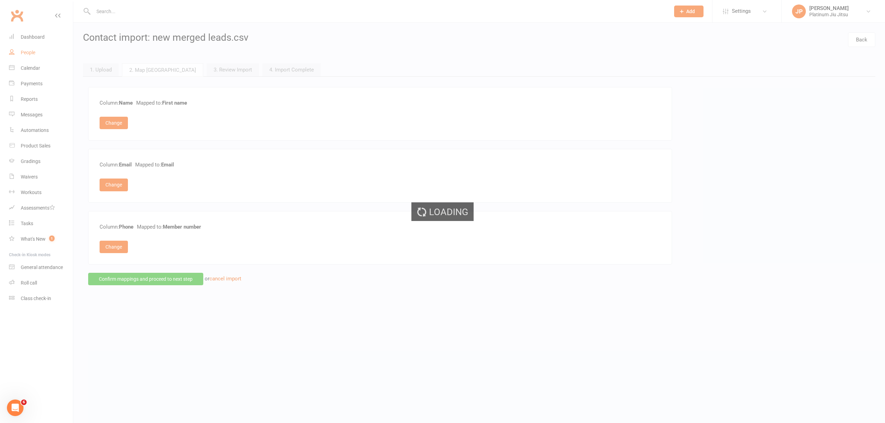
select select "100"
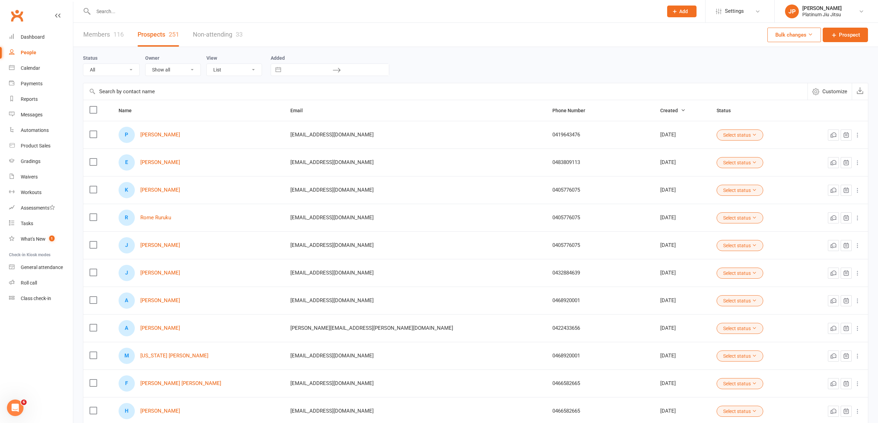
click at [216, 36] on link "Non-attending 33" at bounding box center [218, 35] width 50 height 24
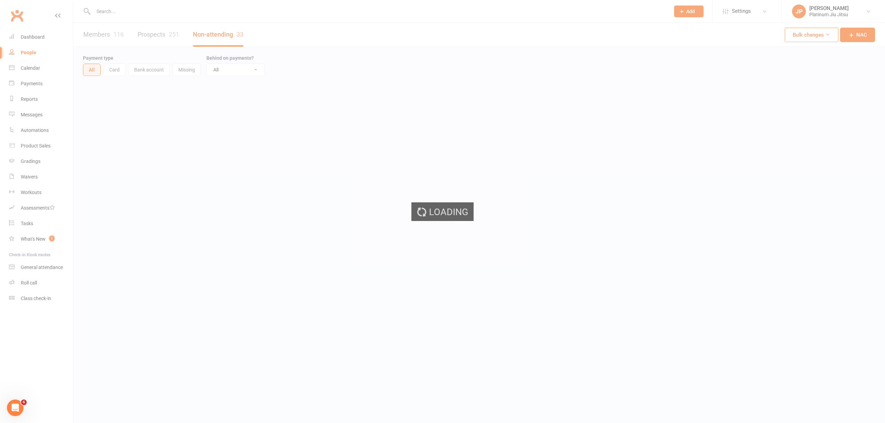
select select "100"
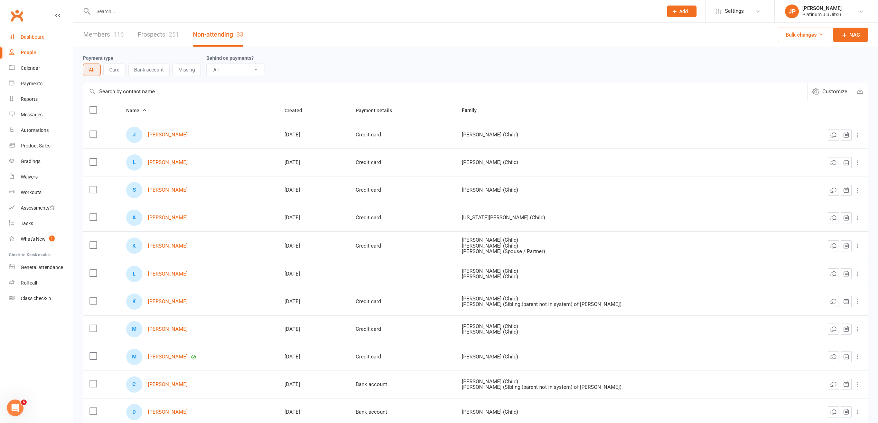
click at [32, 40] on link "Dashboard" at bounding box center [41, 37] width 64 height 16
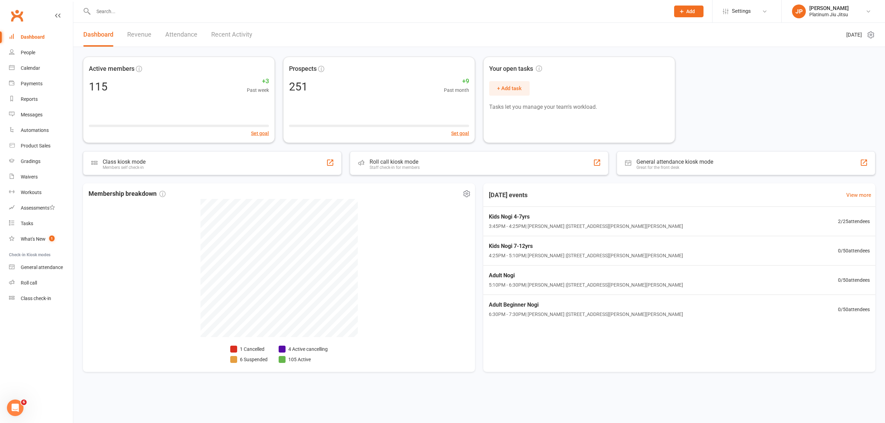
click at [156, 267] on div "Membership breakdown 1 Cancelled 6 Suspended 4 Active cancelling 105 Active" at bounding box center [279, 277] width 392 height 189
click at [29, 53] on div "People" at bounding box center [28, 53] width 15 height 6
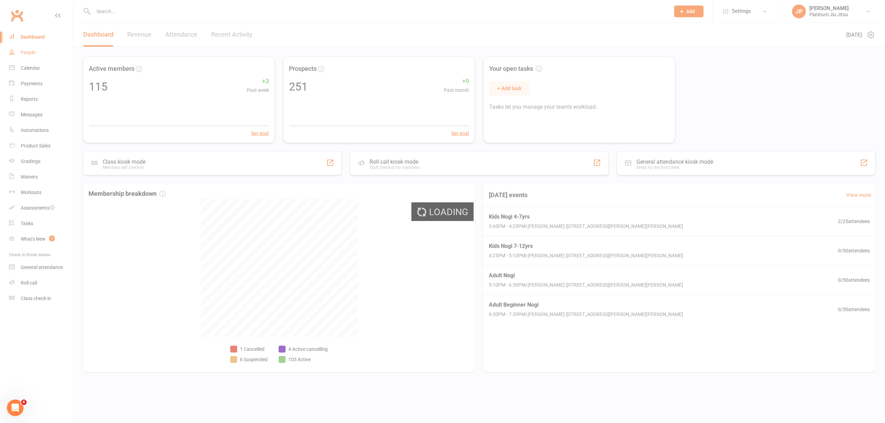
select select "100"
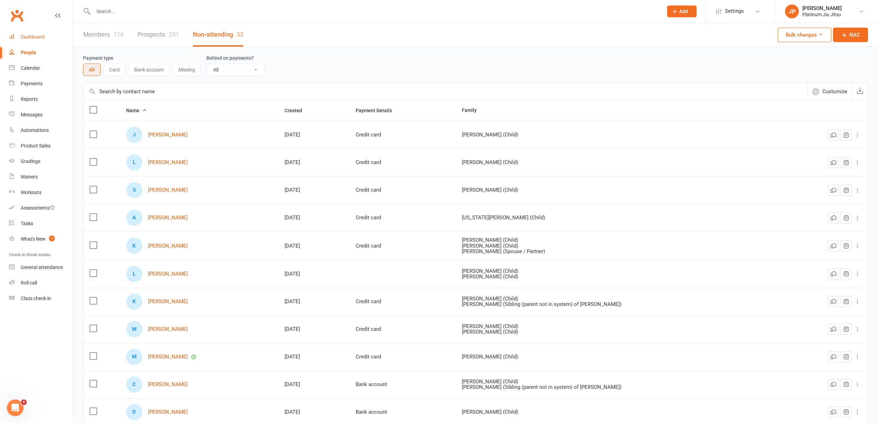
click at [32, 40] on link "Dashboard" at bounding box center [41, 37] width 64 height 16
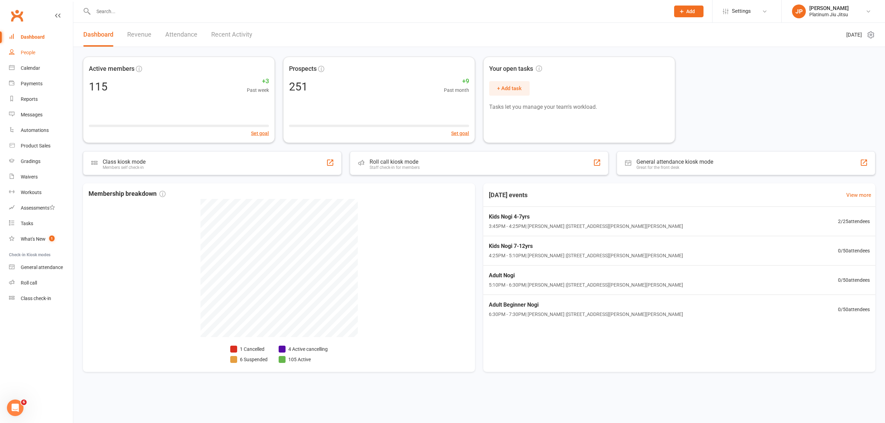
click at [41, 54] on link "People" at bounding box center [41, 53] width 64 height 16
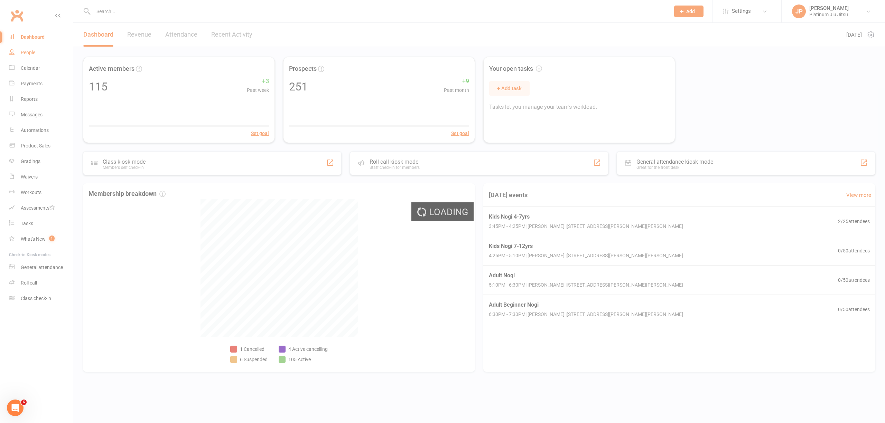
select select "100"
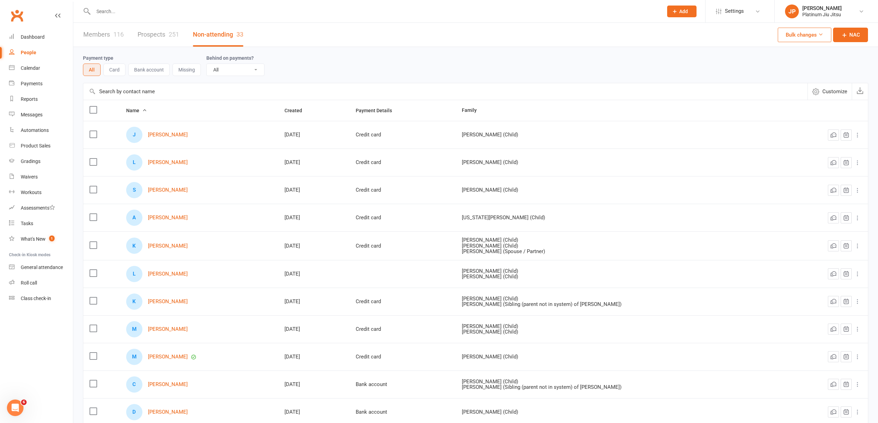
click at [161, 35] on link "Prospects 251" at bounding box center [158, 35] width 41 height 24
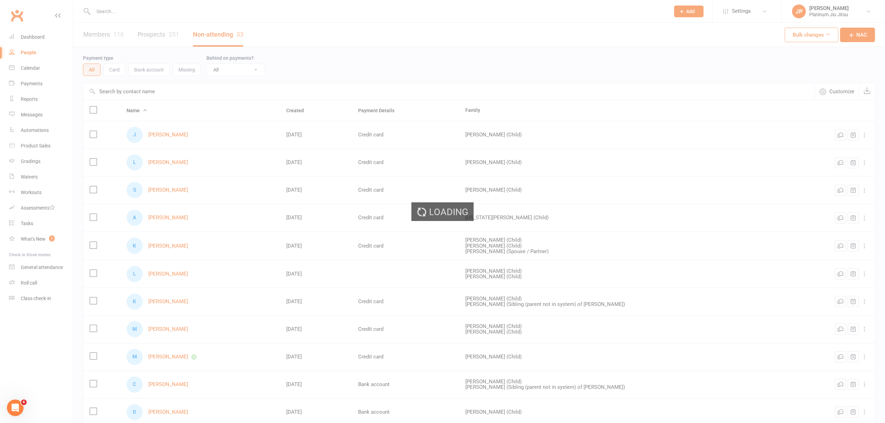
select select "100"
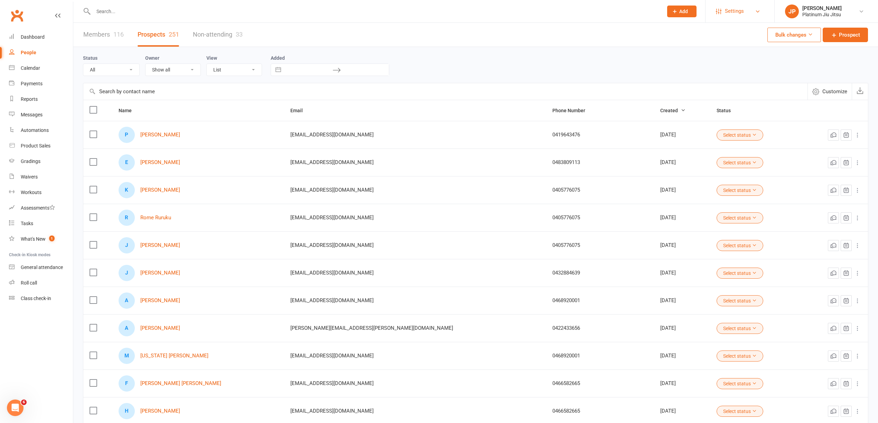
click at [753, 16] on link "Settings" at bounding box center [740, 11] width 48 height 16
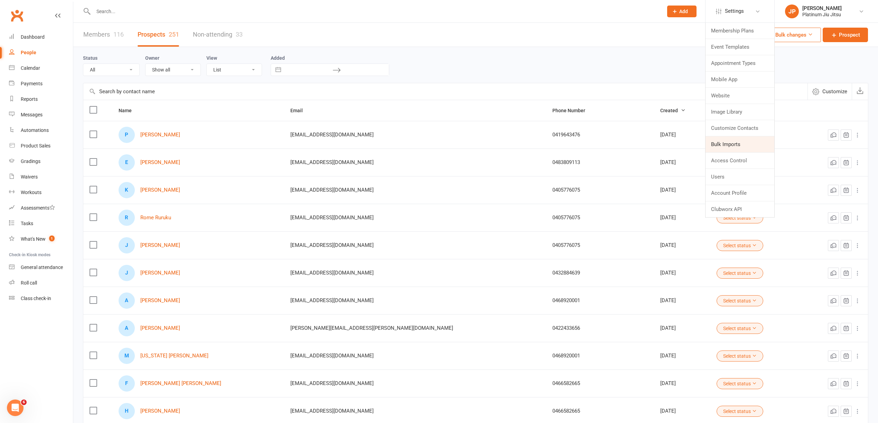
click at [734, 148] on link "Bulk Imports" at bounding box center [739, 144] width 69 height 16
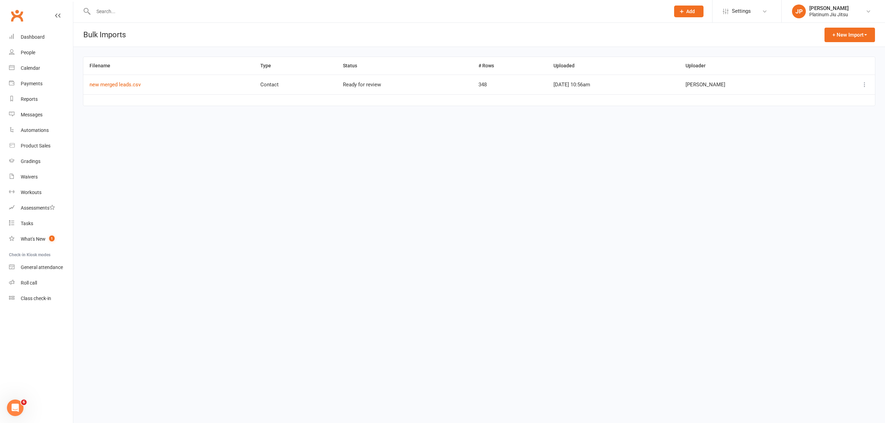
click at [865, 86] on icon at bounding box center [864, 84] width 7 height 7
click at [831, 129] on link "Remove" at bounding box center [834, 126] width 68 height 14
click at [854, 37] on button "+ New Import" at bounding box center [849, 35] width 50 height 15
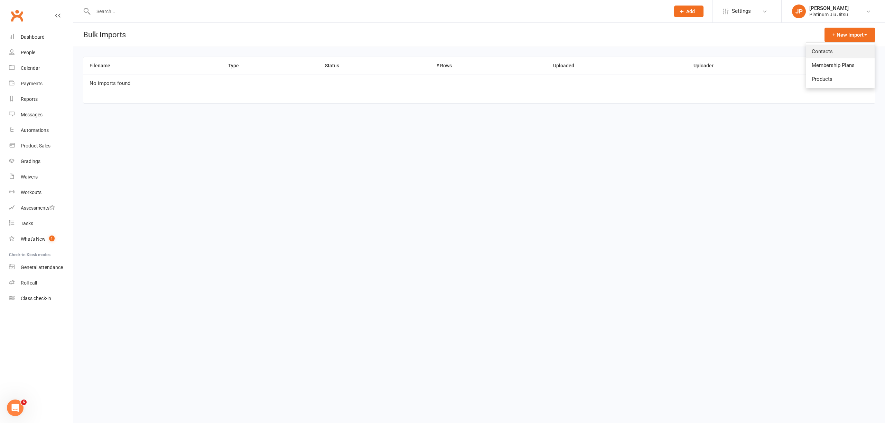
click at [844, 54] on link "Contacts" at bounding box center [840, 52] width 68 height 14
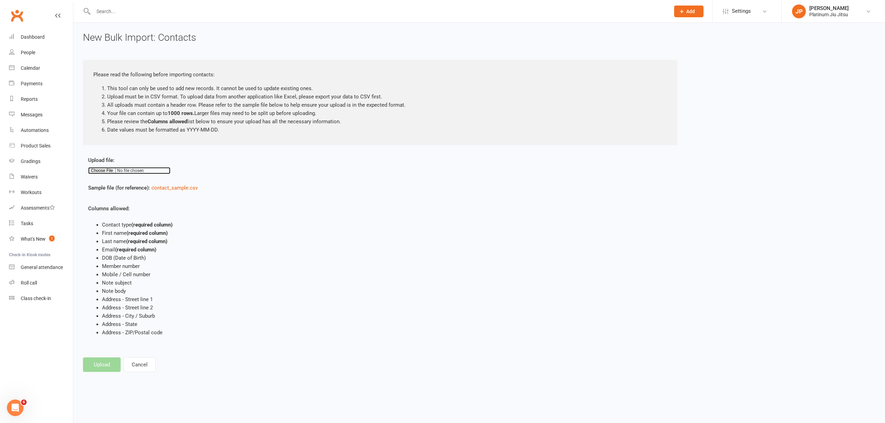
click at [100, 172] on input "file" at bounding box center [129, 170] width 82 height 7
type input "C:\fakepath\merged_leads_unique.csv"
click at [98, 363] on button "Upload" at bounding box center [102, 365] width 38 height 15
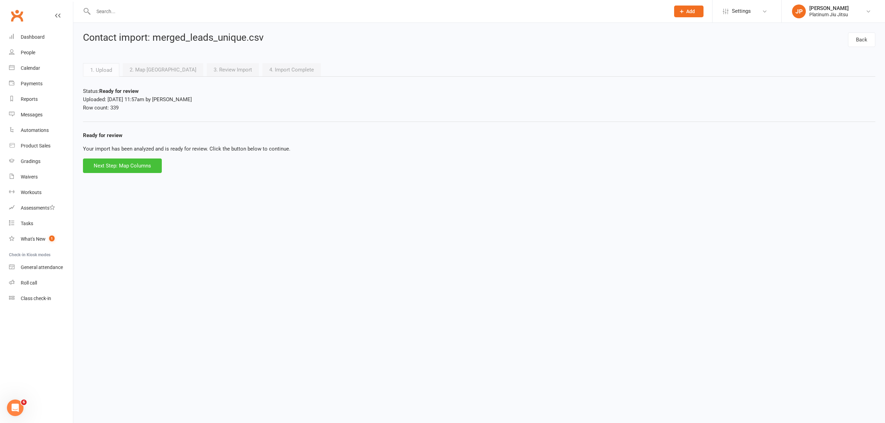
click at [121, 169] on button "Next Step: Map Columns" at bounding box center [122, 166] width 79 height 15
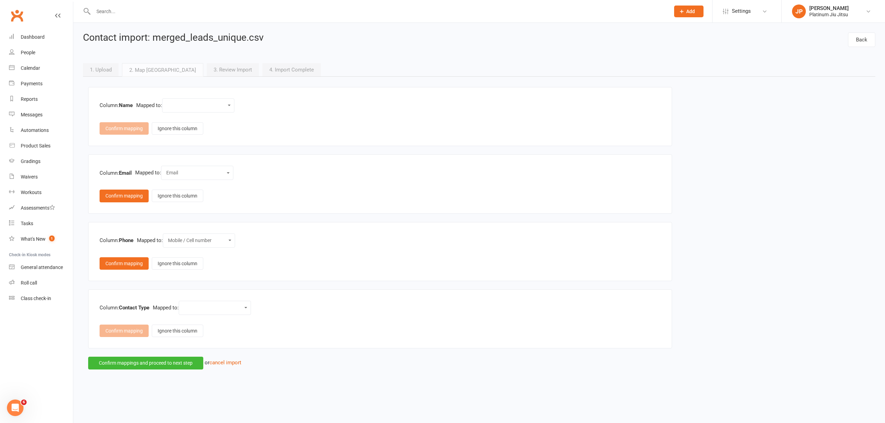
click at [190, 109] on select "Contact type First name Last name Email DOB (Date of Birth) Member number Mobil…" at bounding box center [198, 106] width 63 height 8
select select "1"
click at [169, 102] on select "Contact type First name Last name Email DOB (Date of Birth) Member number Mobil…" at bounding box center [198, 106] width 63 height 8
click at [191, 174] on select "Contact type First name Last name Email DOB (Date of Birth) Member number Mobil…" at bounding box center [197, 173] width 63 height 8
click at [336, 216] on div "Column: Name Mapped to: Contact type First name Last name Email DOB (Date of Bi…" at bounding box center [380, 228] width 594 height 283
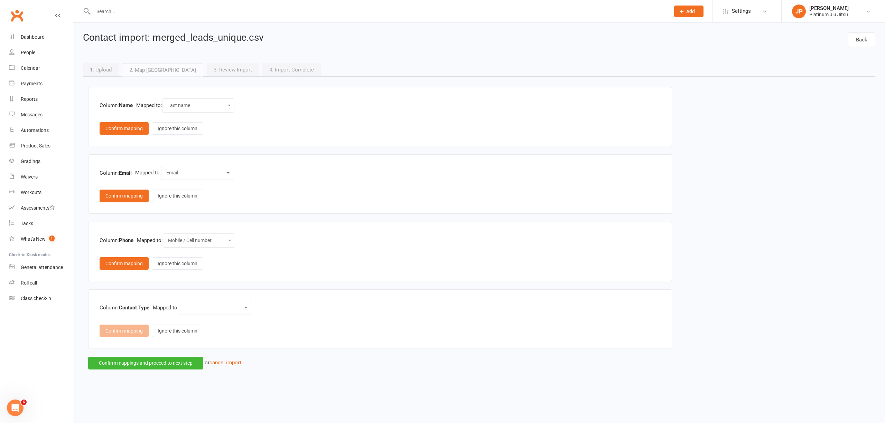
click at [216, 312] on select "Contact type First name Last name Email DOB (Date of Birth) Member number Mobil…" at bounding box center [214, 308] width 63 height 8
click at [195, 310] on select "Contact type First name Last name Email DOB (Date of Birth) Member number Mobil…" at bounding box center [214, 308] width 63 height 8
click at [186, 306] on select "Contact type First name Last name Email DOB (Date of Birth) Member number Mobil…" at bounding box center [214, 308] width 63 height 8
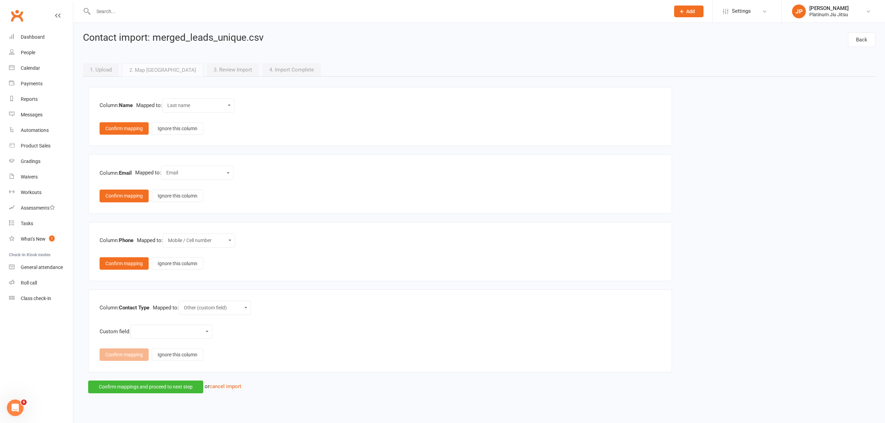
click at [180, 336] on select "Weight Height Body Fat Percentage Arm Measurement Chest Legs Waist Name Name Re…" at bounding box center [171, 332] width 73 height 8
click at [283, 330] on div "Custom field: Weight Height Body Fat Percentage Arm Measurement Chest Legs Wais…" at bounding box center [380, 332] width 561 height 14
click at [225, 312] on select "Contact type First name Last name Email DOB (Date of Birth) Member number Mobil…" at bounding box center [214, 308] width 63 height 8
select select "0"
click at [186, 306] on select "Contact type First name Last name Email DOB (Date of Birth) Member number Mobil…" at bounding box center [214, 308] width 63 height 8
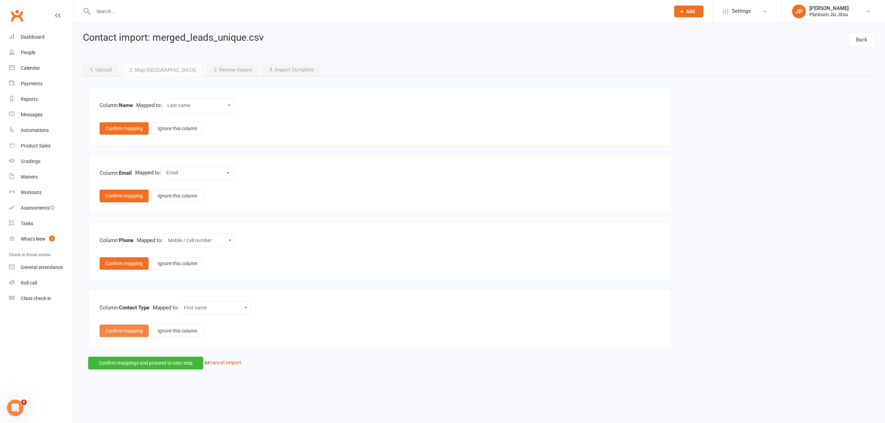
click at [125, 334] on button "Confirm mapping" at bounding box center [124, 331] width 49 height 12
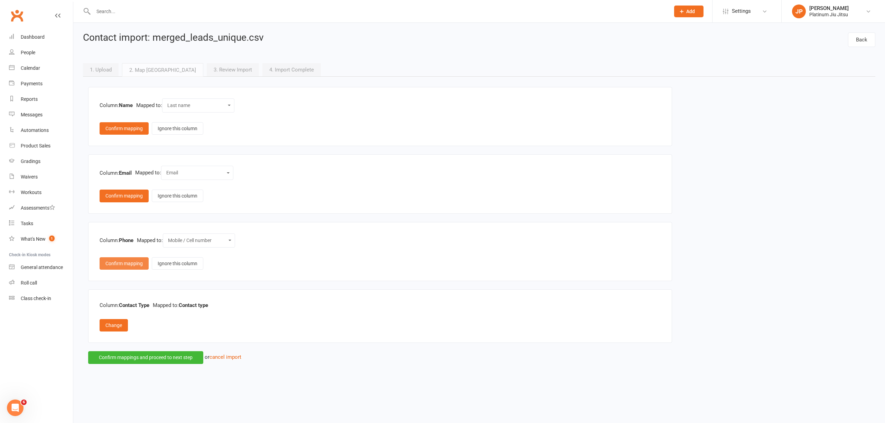
click at [121, 267] on button "Confirm mapping" at bounding box center [124, 263] width 49 height 12
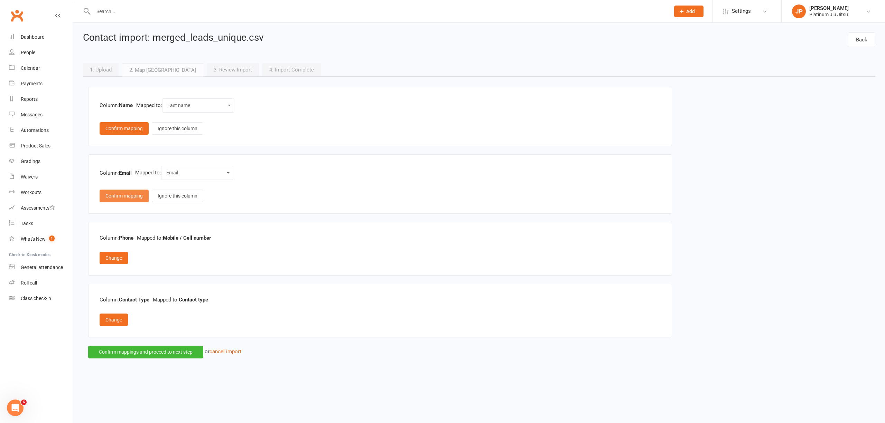
click at [123, 201] on button "Confirm mapping" at bounding box center [124, 196] width 49 height 12
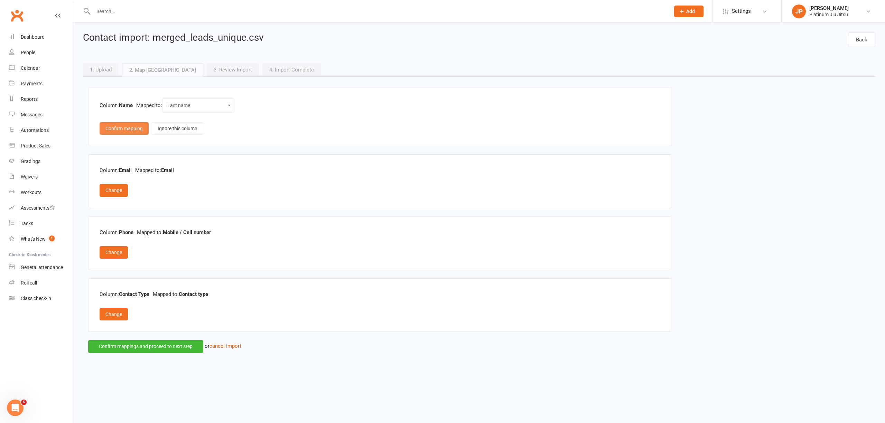
click at [126, 133] on button "Confirm mapping" at bounding box center [124, 128] width 49 height 12
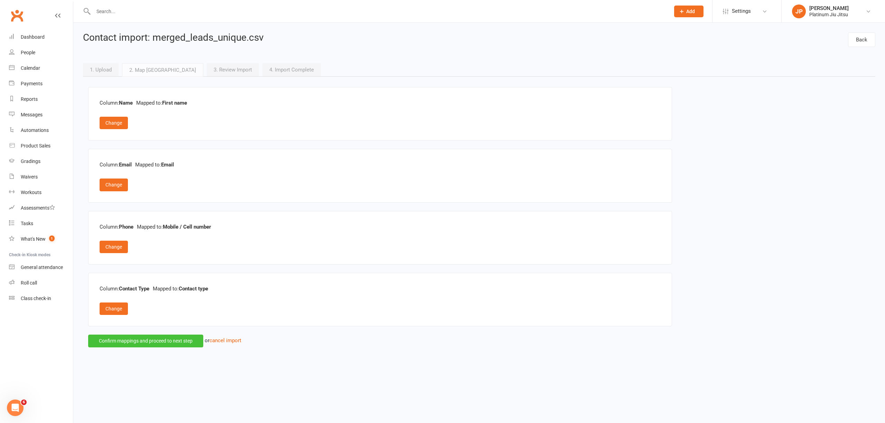
click at [147, 347] on button "Confirm mappings and proceed to next step" at bounding box center [145, 341] width 115 height 12
click at [36, 37] on div "Dashboard" at bounding box center [33, 37] width 24 height 6
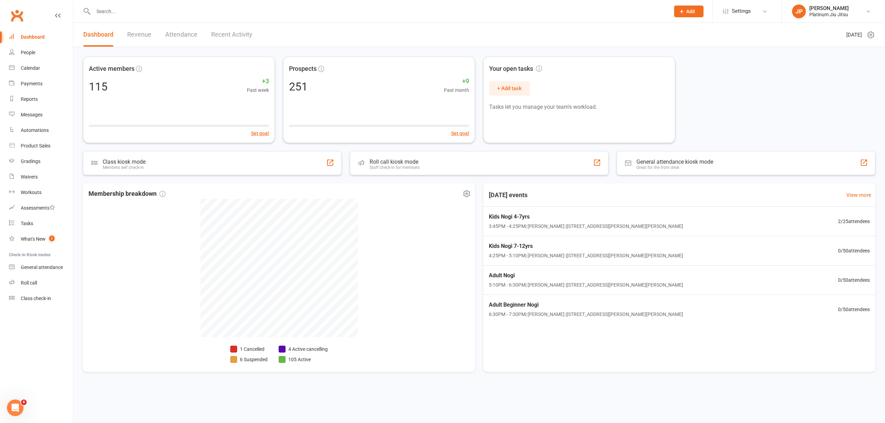
click at [250, 358] on li "6 Suspended" at bounding box center [248, 360] width 37 height 8
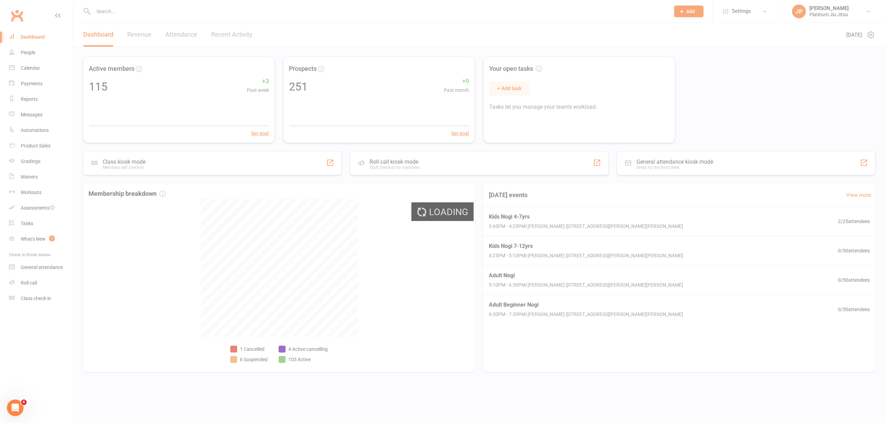
select select "100"
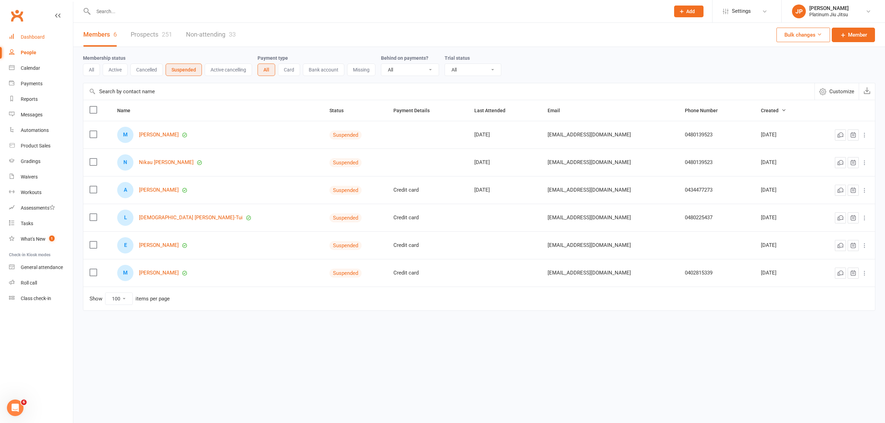
click at [41, 34] on link "Dashboard" at bounding box center [41, 37] width 64 height 16
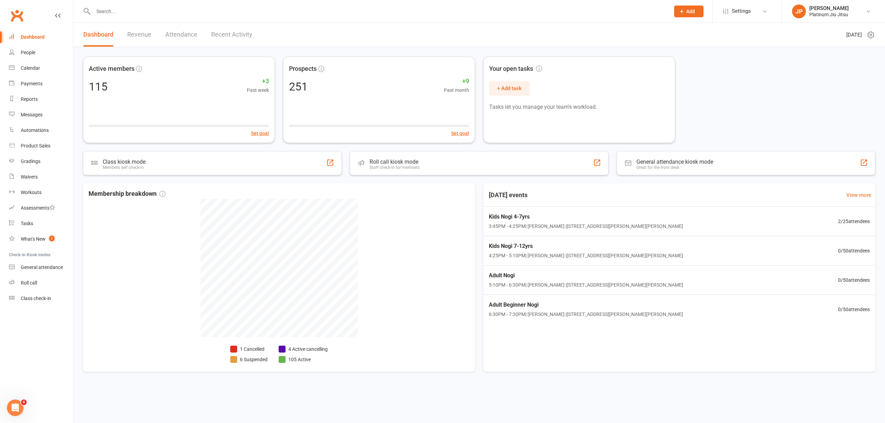
click at [34, 39] on div "Dashboard" at bounding box center [33, 37] width 24 height 6
click at [30, 190] on div "Workouts" at bounding box center [31, 193] width 21 height 6
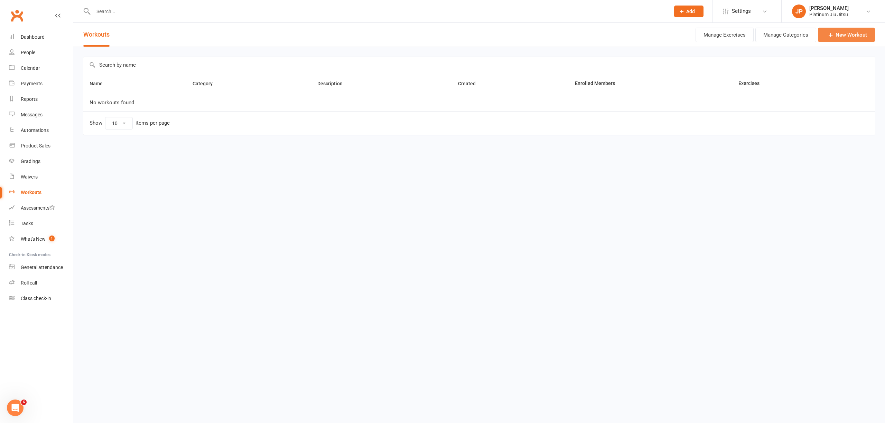
click at [850, 35] on link "New Workout" at bounding box center [846, 35] width 57 height 15
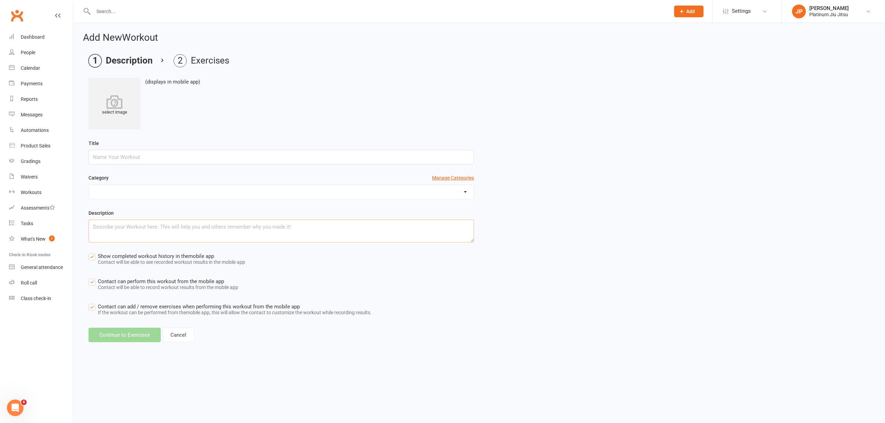
click at [157, 237] on textarea at bounding box center [280, 231] width 385 height 23
drag, startPoint x: 111, startPoint y: 191, endPoint x: 127, endPoint y: 176, distance: 22.5
click at [111, 191] on select at bounding box center [281, 192] width 385 height 14
click at [136, 159] on input "text" at bounding box center [280, 157] width 385 height 15
click at [115, 106] on icon at bounding box center [114, 102] width 52 height 14
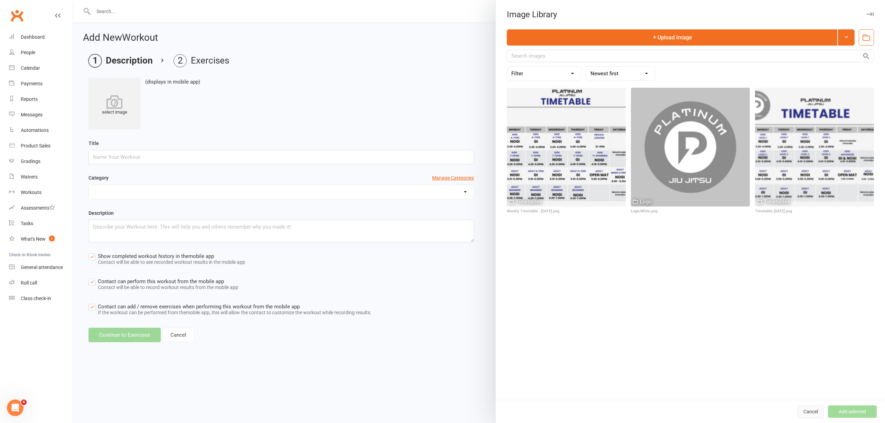
click at [800, 413] on button "Cancel" at bounding box center [810, 412] width 26 height 12
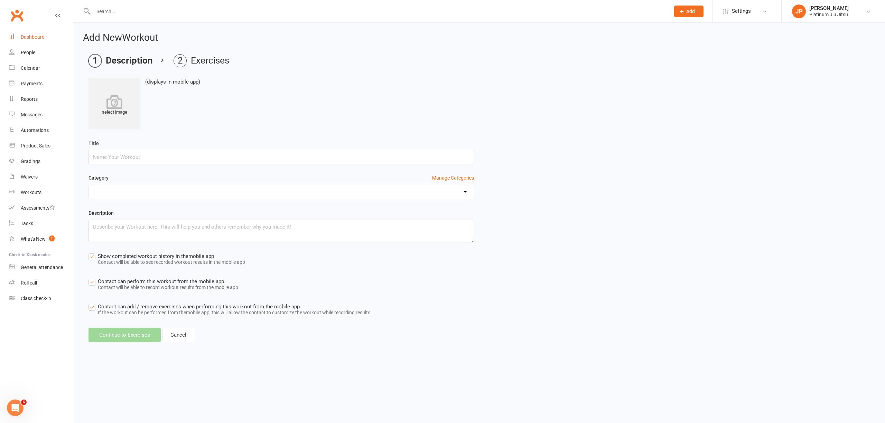
click at [35, 40] on link "Dashboard" at bounding box center [41, 37] width 64 height 16
